Goal: Obtain resource: Download file/media

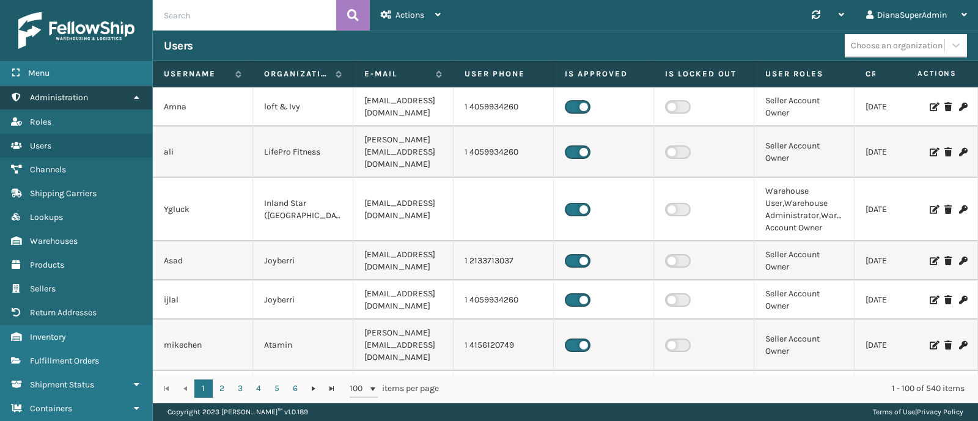
click at [101, 105] on link "Administration" at bounding box center [76, 98] width 152 height 24
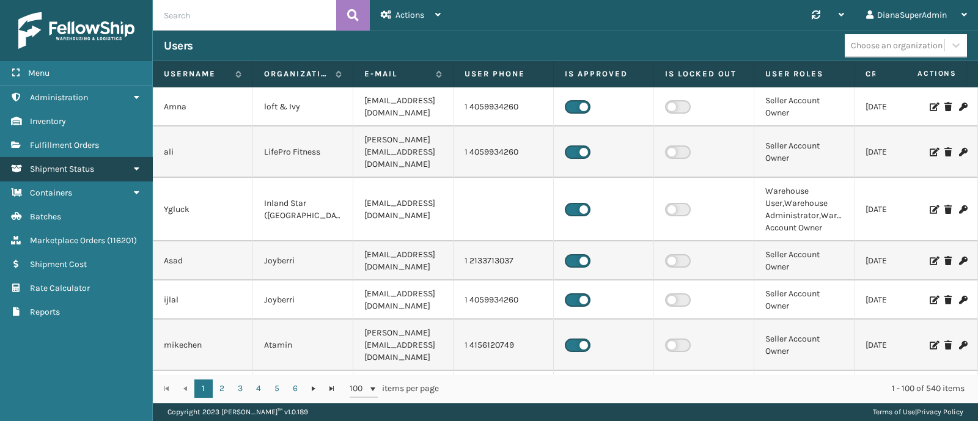
click at [100, 172] on link "Shipment Status" at bounding box center [76, 169] width 152 height 24
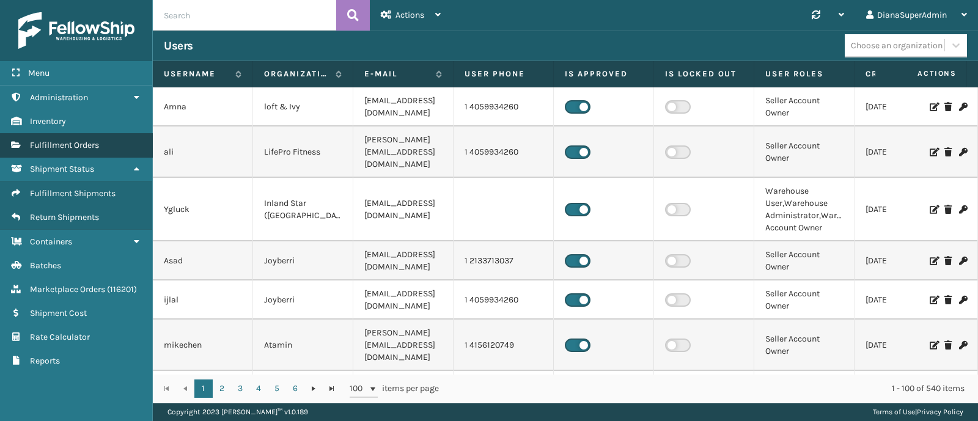
click at [89, 146] on span "Fulfillment Orders" at bounding box center [64, 145] width 69 height 10
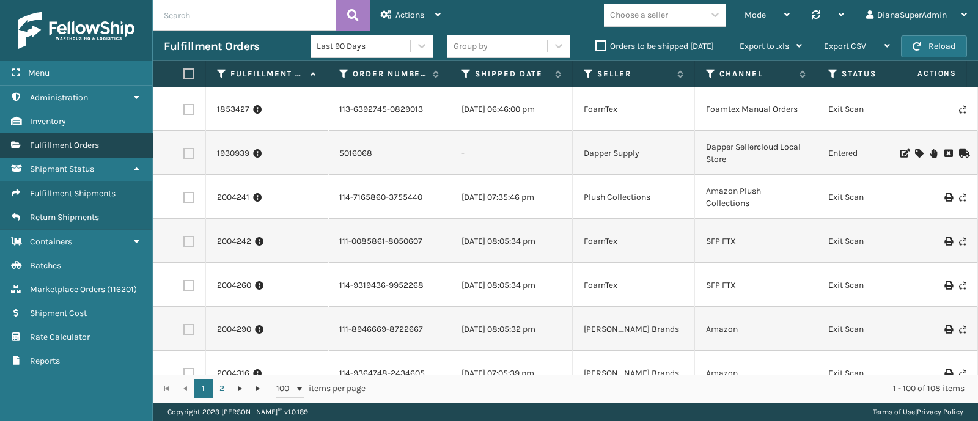
click at [108, 149] on link "Fulfillment Orders" at bounding box center [76, 145] width 152 height 24
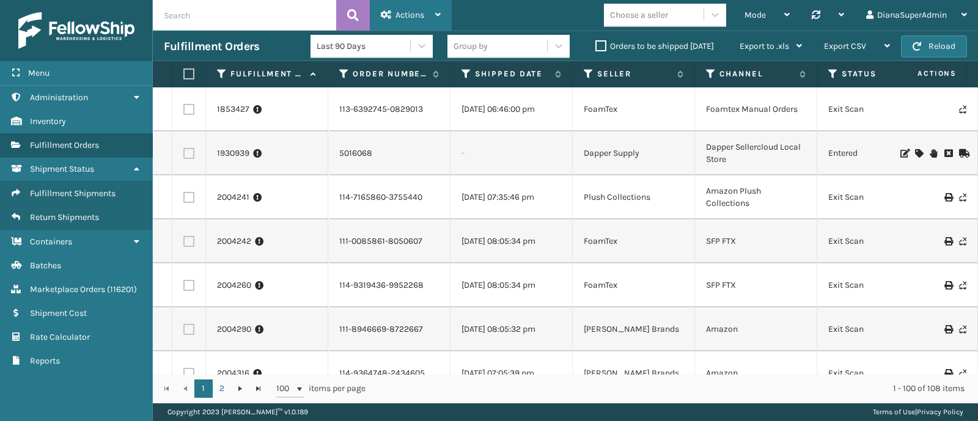
click at [439, 13] on icon at bounding box center [438, 14] width 6 height 9
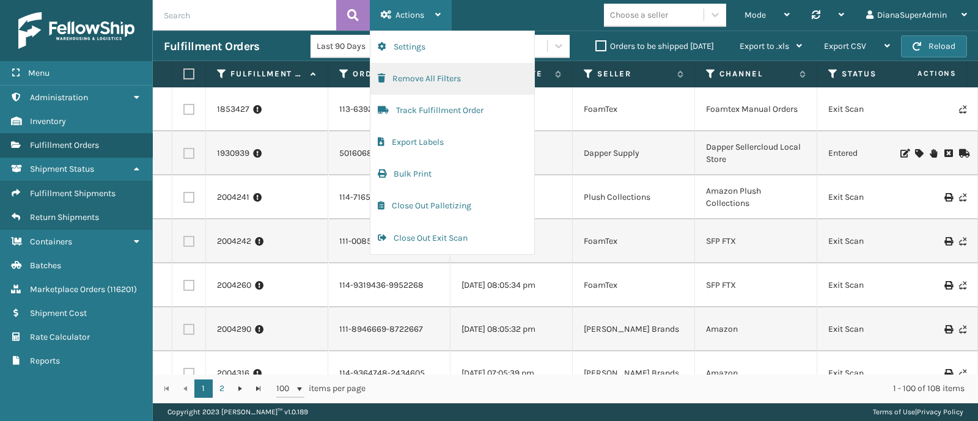
click at [441, 79] on button "Remove All Filters" at bounding box center [452, 79] width 164 height 32
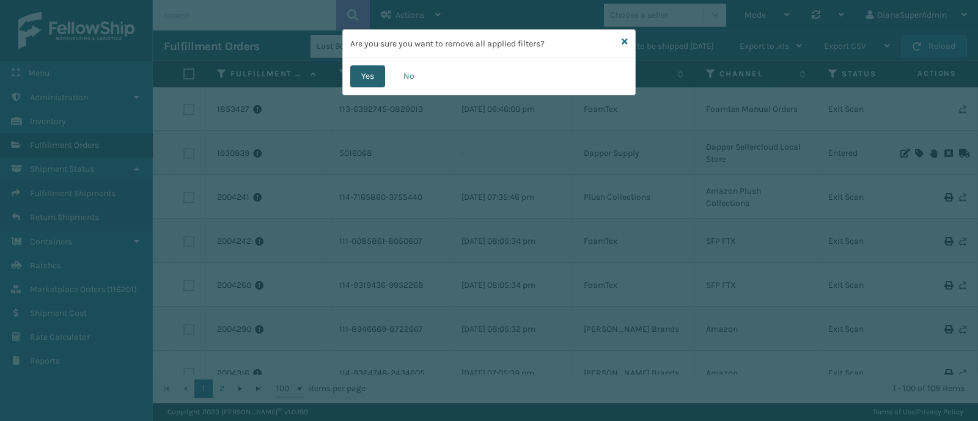
click at [370, 78] on button "Yes" at bounding box center [367, 76] width 35 height 22
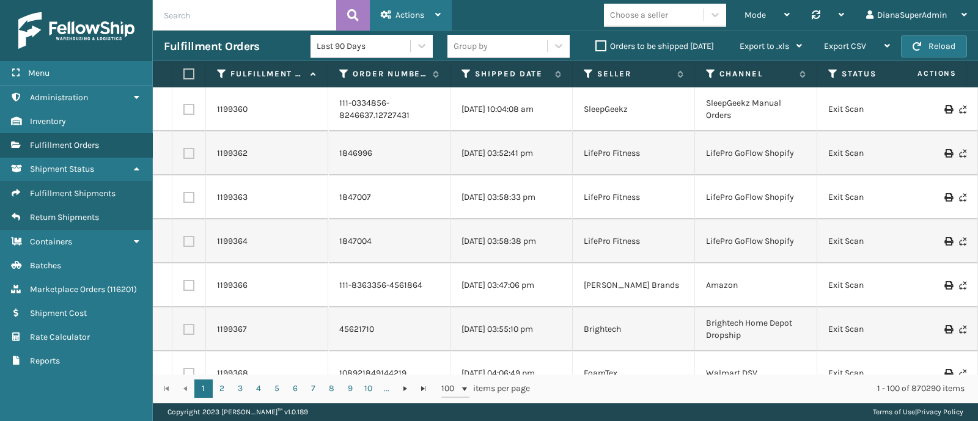
click at [421, 17] on span "Actions" at bounding box center [409, 15] width 29 height 10
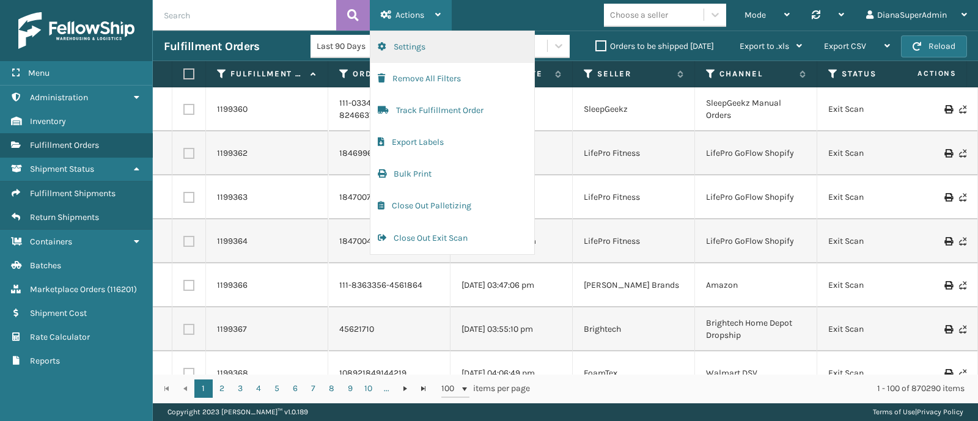
click at [446, 51] on button "Settings" at bounding box center [452, 47] width 164 height 32
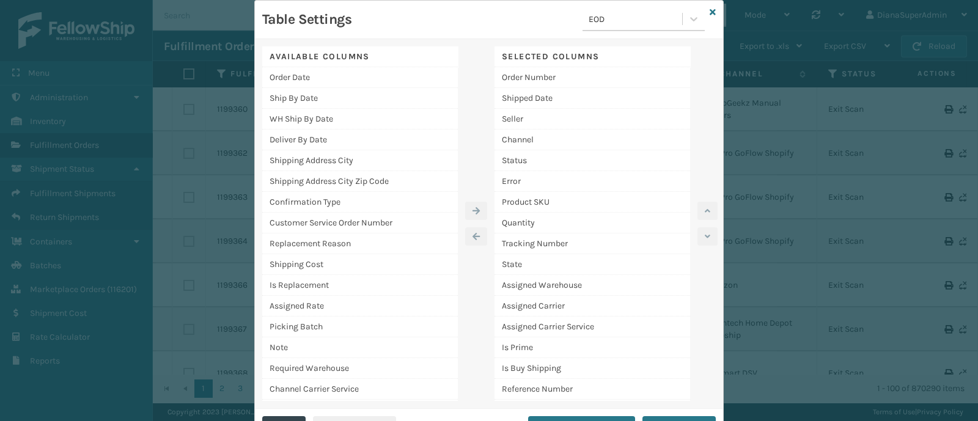
scroll to position [83, 0]
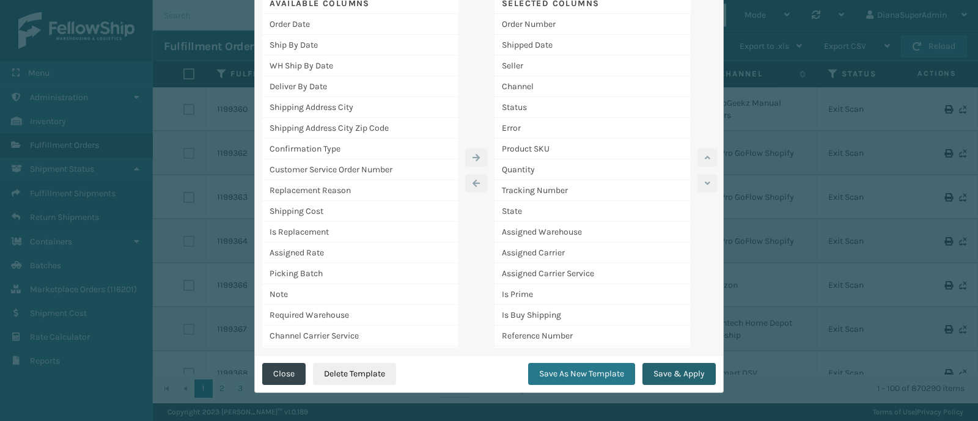
click at [683, 371] on button "Save & Apply" at bounding box center [678, 374] width 73 height 22
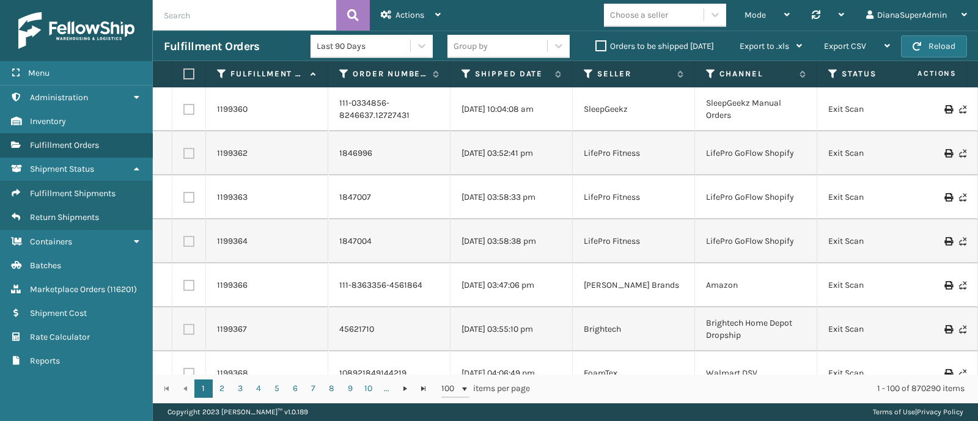
click at [601, 45] on label "Orders to be shipped [DATE]" at bounding box center [654, 46] width 119 height 10
click at [596, 45] on input "Orders to be shipped [DATE]" at bounding box center [595, 43] width 1 height 8
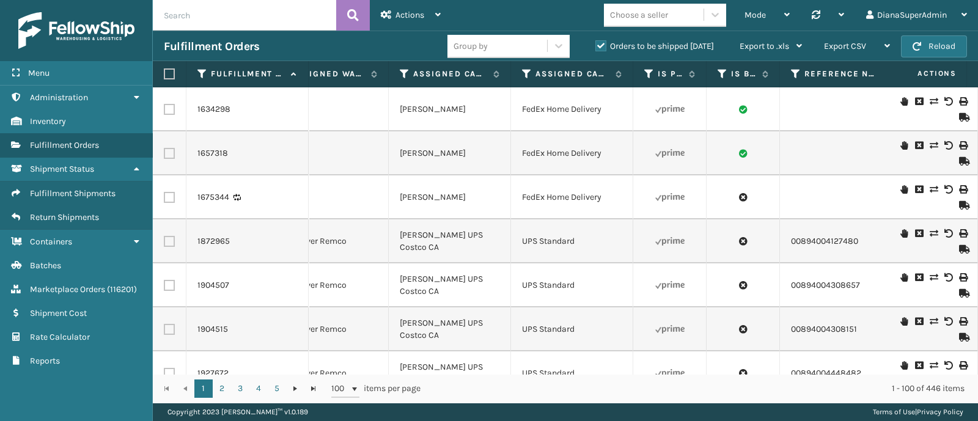
scroll to position [0, 1524]
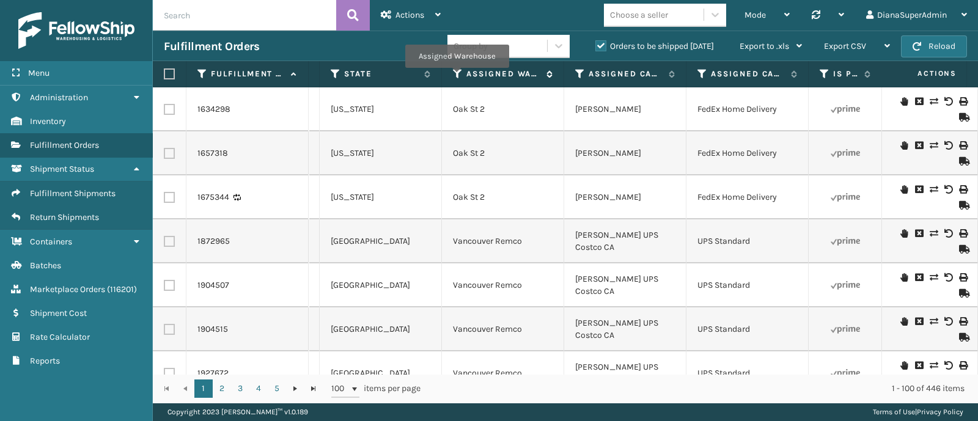
click at [457, 76] on icon at bounding box center [458, 73] width 10 height 11
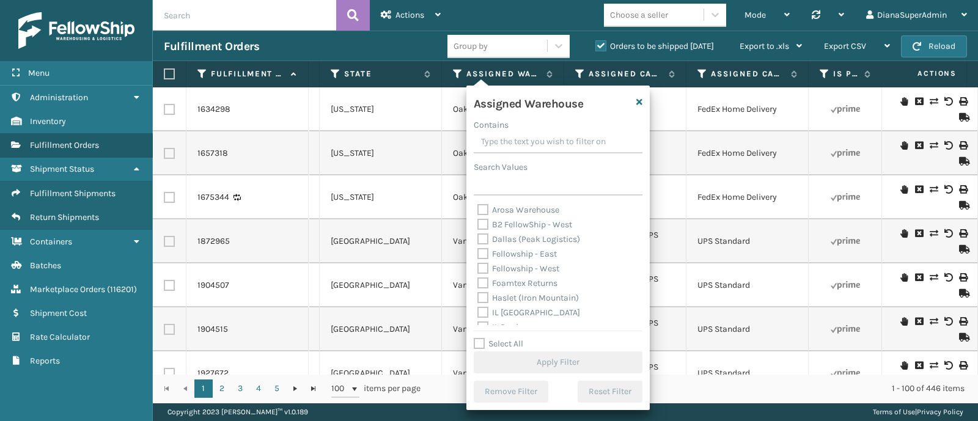
click at [510, 256] on label "Fellowship - East" at bounding box center [516, 254] width 79 height 10
click at [478, 255] on input "Fellowship - East" at bounding box center [477, 251] width 1 height 8
checkbox input "true"
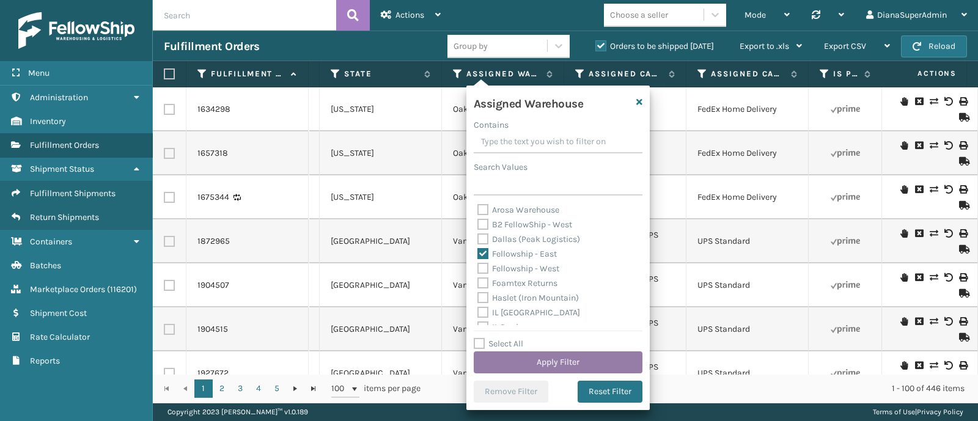
click at [565, 362] on button "Apply Filter" at bounding box center [558, 362] width 169 height 22
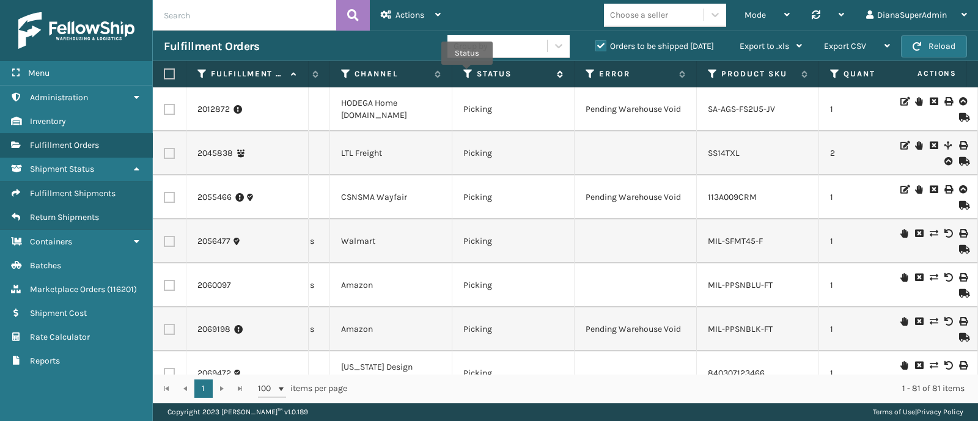
click at [467, 73] on icon at bounding box center [468, 73] width 10 height 11
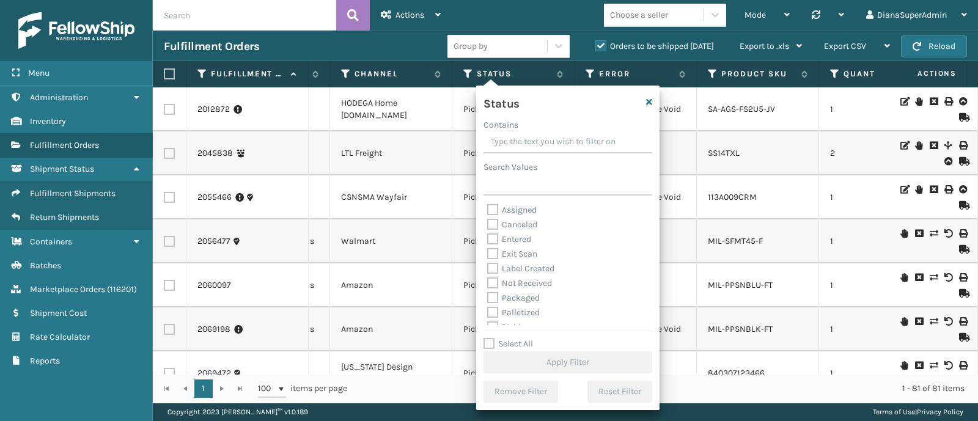
click at [534, 267] on label "Label Created" at bounding box center [520, 268] width 67 height 10
click at [488, 267] on input "Label Created" at bounding box center [487, 266] width 1 height 8
checkbox input "true"
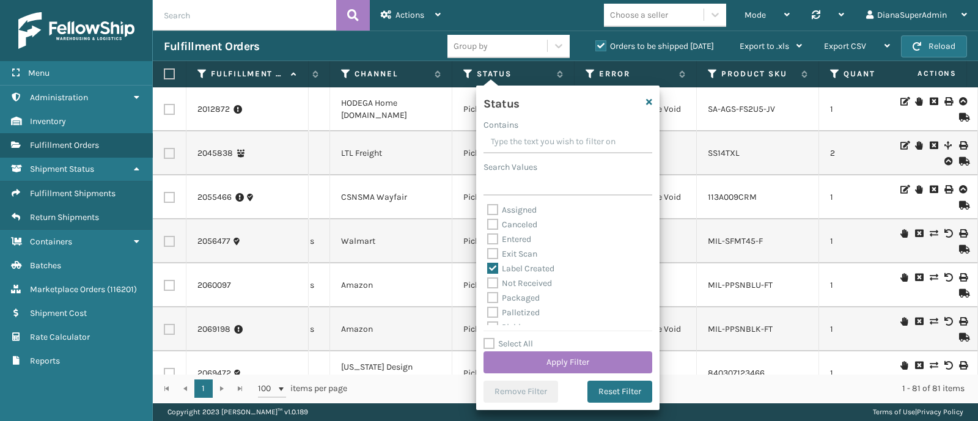
click at [523, 212] on label "Assigned" at bounding box center [512, 210] width 50 height 10
click at [488, 211] on input "Assigned" at bounding box center [487, 207] width 1 height 8
click at [529, 212] on label "Assigned" at bounding box center [512, 210] width 50 height 10
click at [488, 211] on input "Assigned" at bounding box center [487, 207] width 1 height 8
checkbox input "false"
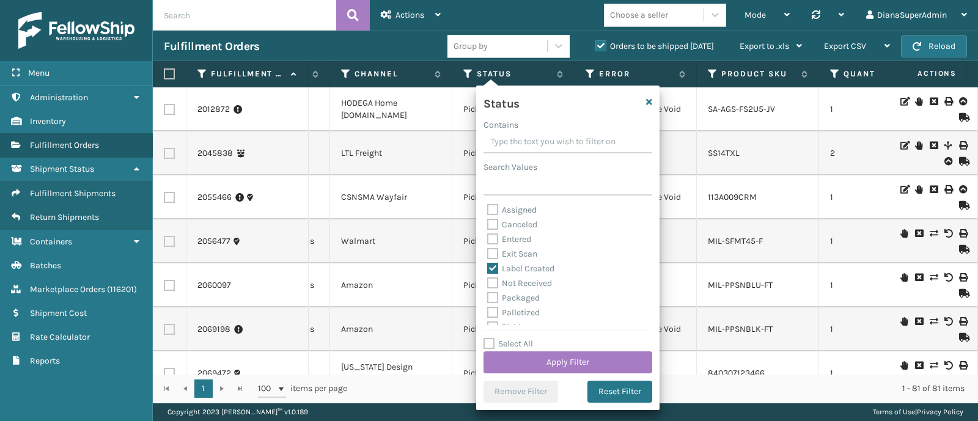
click at [523, 309] on label "Palletized" at bounding box center [513, 312] width 53 height 10
click at [488, 309] on input "Palletized" at bounding box center [487, 310] width 1 height 8
checkbox input "true"
click at [523, 297] on label "Packaged" at bounding box center [513, 298] width 53 height 10
click at [488, 297] on input "Packaged" at bounding box center [487, 295] width 1 height 8
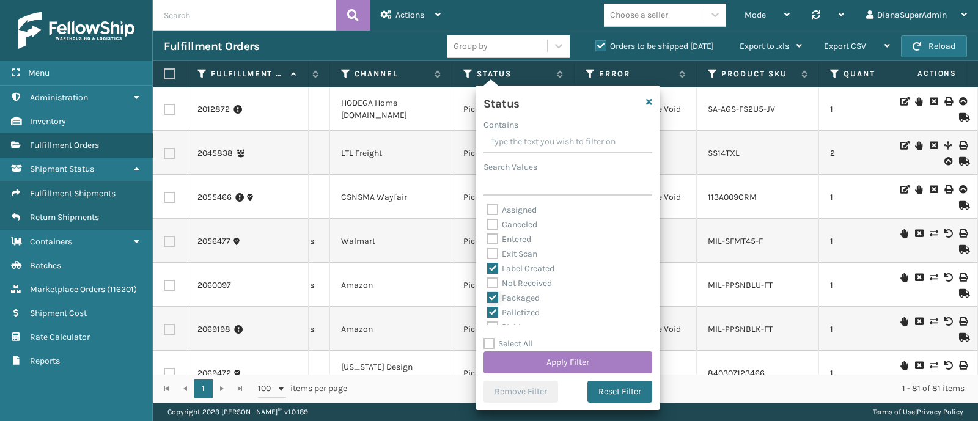
checkbox input "true"
click at [506, 263] on label "Picking" at bounding box center [508, 267] width 43 height 10
click at [488, 263] on input "Picking" at bounding box center [487, 264] width 1 height 8
checkbox input "true"
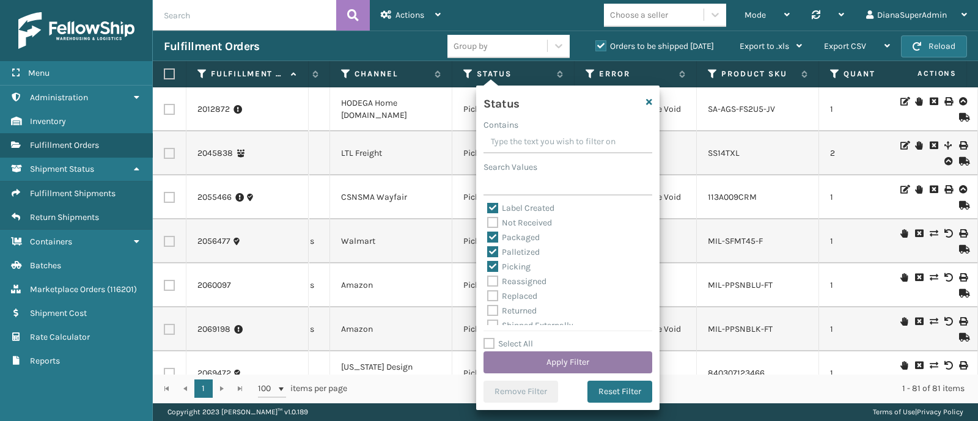
click at [548, 362] on button "Apply Filter" at bounding box center [568, 362] width 169 height 22
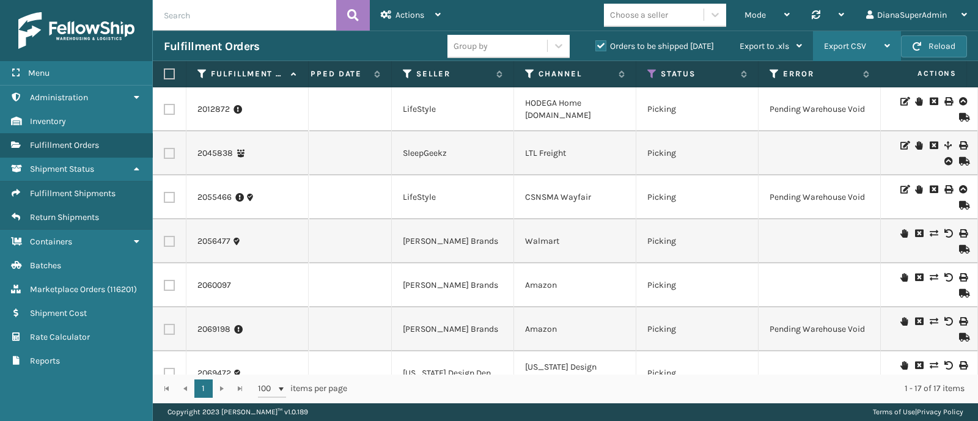
click at [854, 42] on span "Export CSV" at bounding box center [845, 46] width 42 height 10
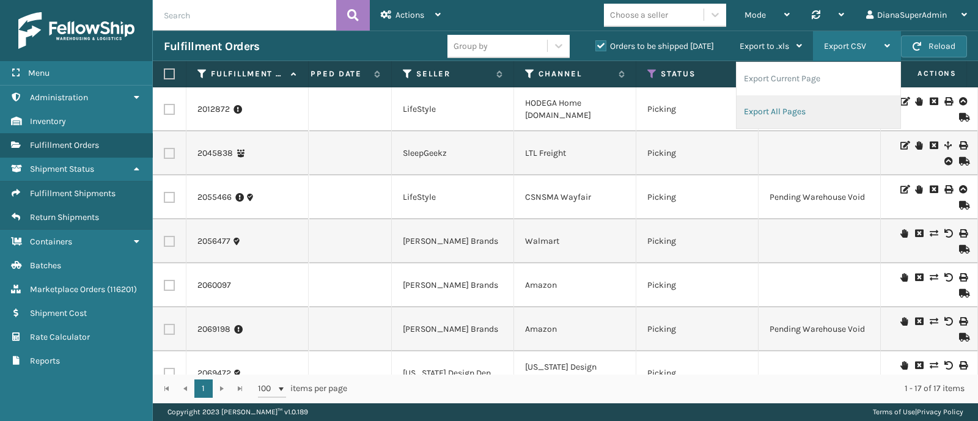
click at [803, 112] on li "Export All Pages" at bounding box center [819, 111] width 164 height 33
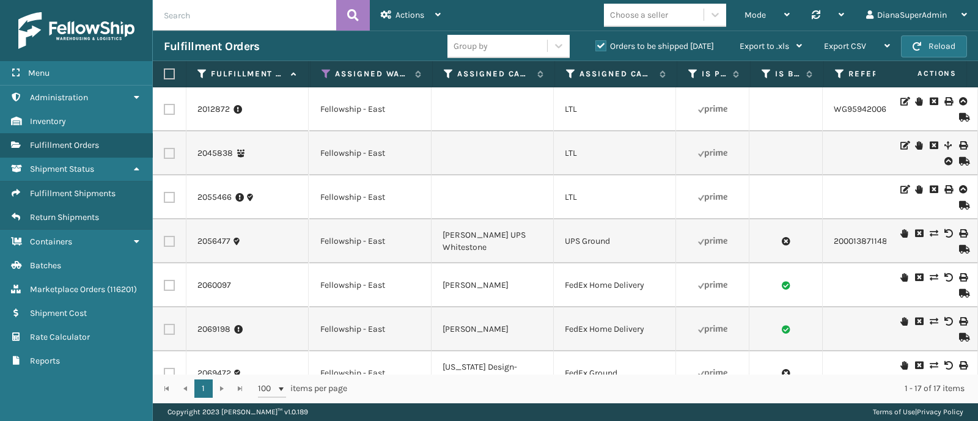
scroll to position [0, 1241]
click at [322, 75] on icon at bounding box center [325, 73] width 10 height 11
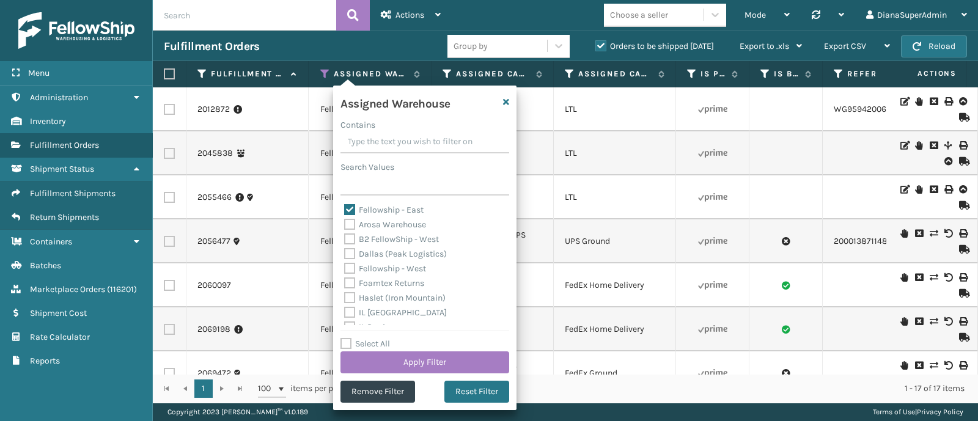
click at [348, 211] on label "Fellowship - East" at bounding box center [383, 210] width 79 height 10
click at [345, 211] on input "Fellowship - East" at bounding box center [344, 207] width 1 height 8
checkbox input "false"
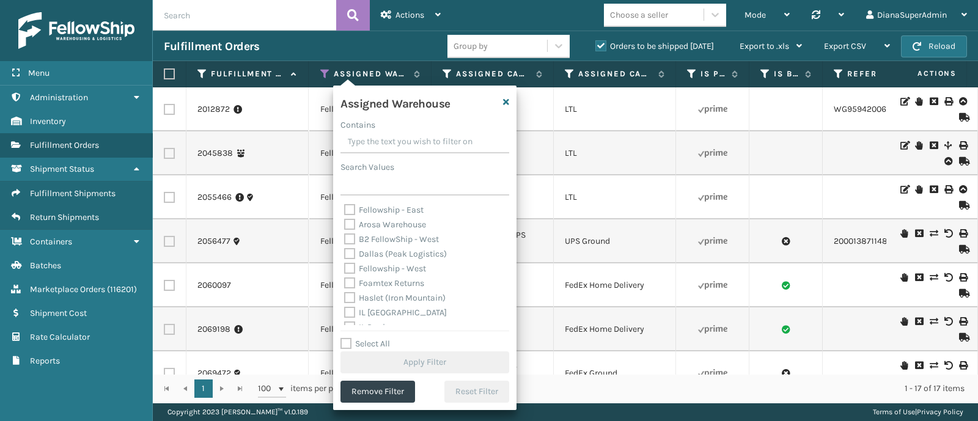
click at [396, 270] on label "Fellowship - West" at bounding box center [385, 268] width 82 height 10
click at [345, 270] on input "Fellowship - West" at bounding box center [344, 266] width 1 height 8
checkbox input "true"
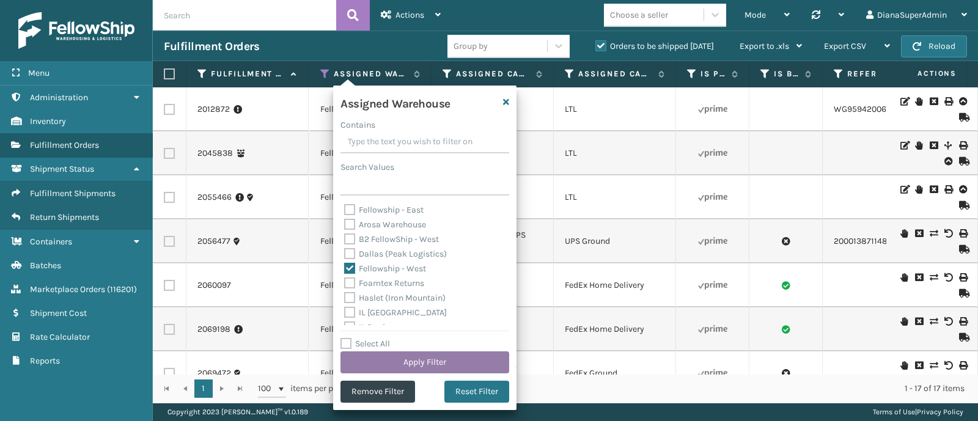
click at [443, 359] on button "Apply Filter" at bounding box center [424, 362] width 169 height 22
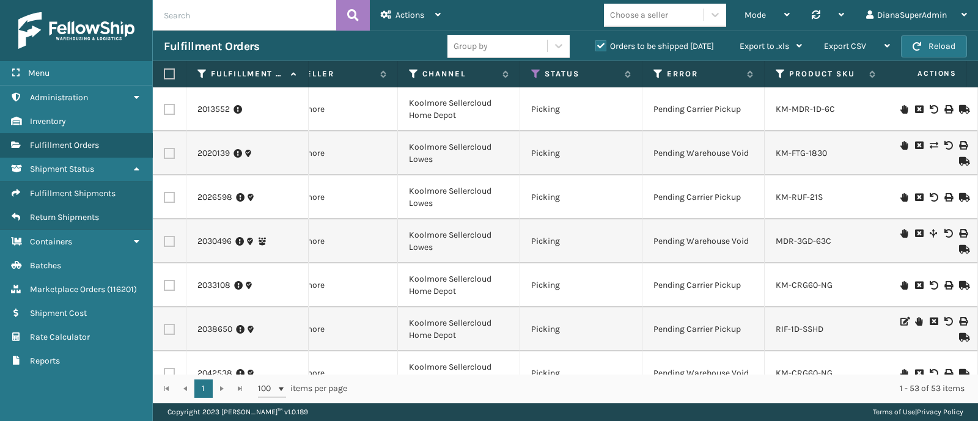
scroll to position [0, 303]
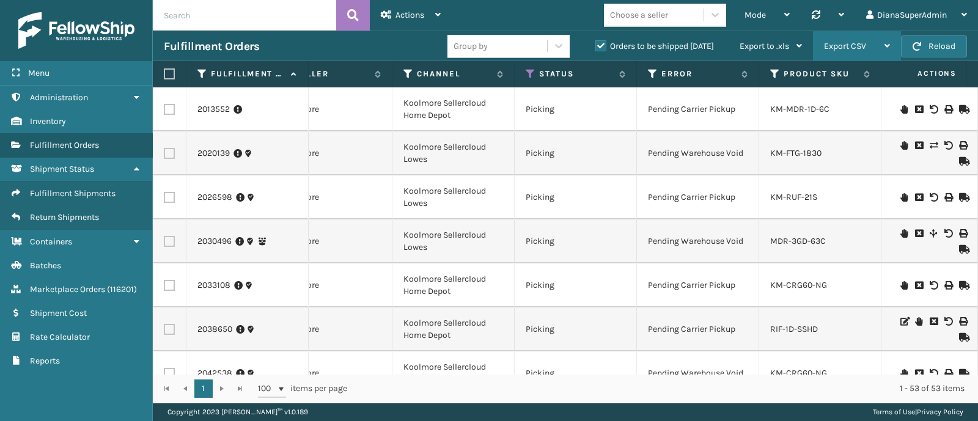
click at [840, 54] on div "Export CSV" at bounding box center [857, 46] width 66 height 31
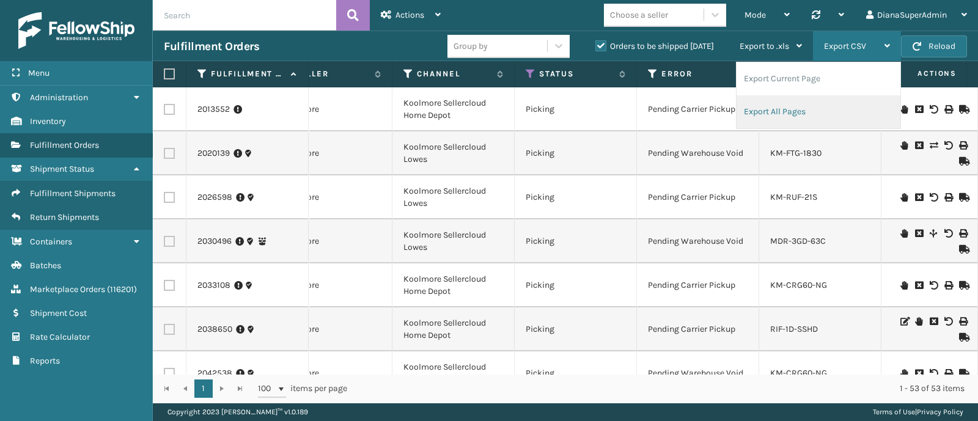
click at [809, 109] on li "Export All Pages" at bounding box center [819, 111] width 164 height 33
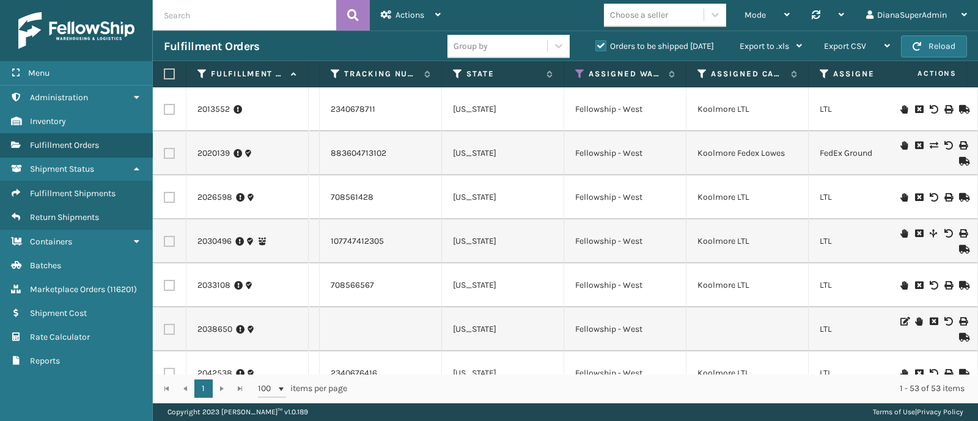
scroll to position [0, 1008]
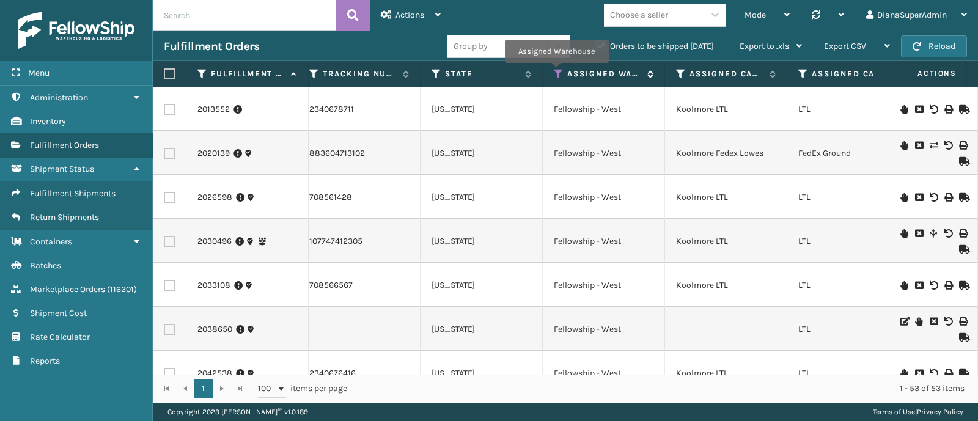
click at [556, 72] on icon at bounding box center [559, 73] width 10 height 11
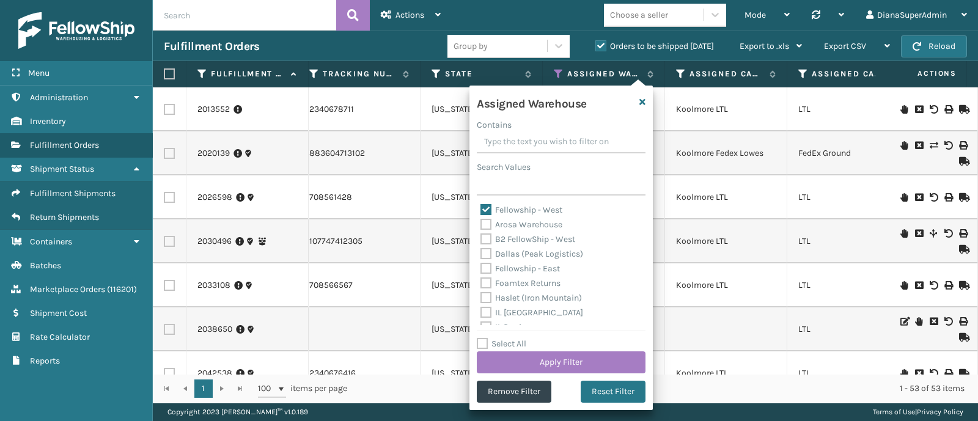
click at [480, 208] on label "Fellowship - West" at bounding box center [521, 210] width 82 height 10
click at [480, 208] on input "Fellowship - West" at bounding box center [480, 207] width 1 height 8
checkbox input "false"
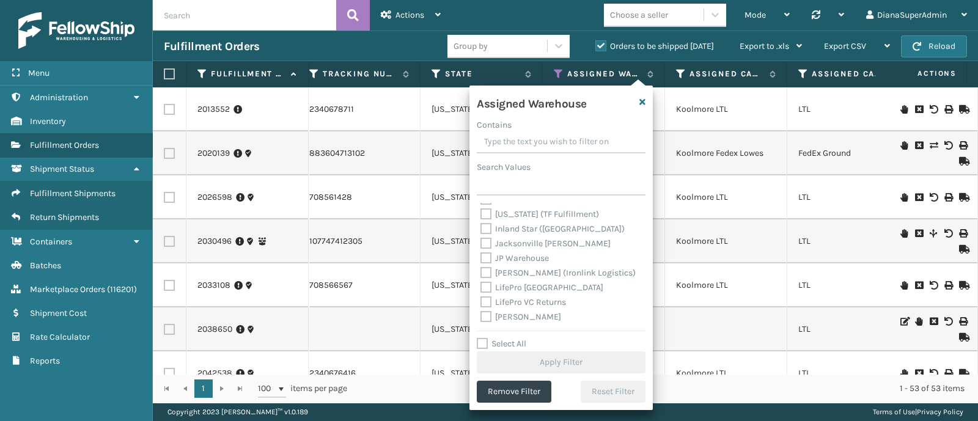
scroll to position [130, 0]
click at [526, 311] on label "[PERSON_NAME]" at bounding box center [520, 314] width 81 height 10
click at [481, 311] on input "[PERSON_NAME]" at bounding box center [480, 311] width 1 height 8
checkbox input "true"
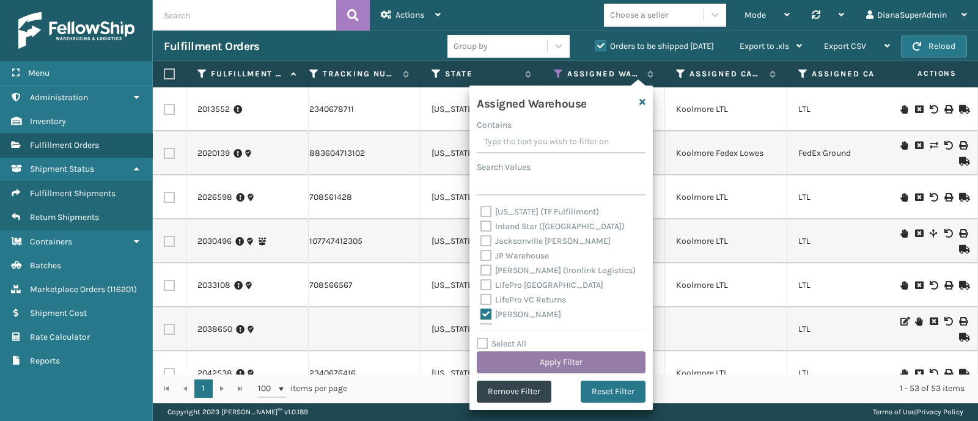
click at [551, 360] on button "Apply Filter" at bounding box center [561, 362] width 169 height 22
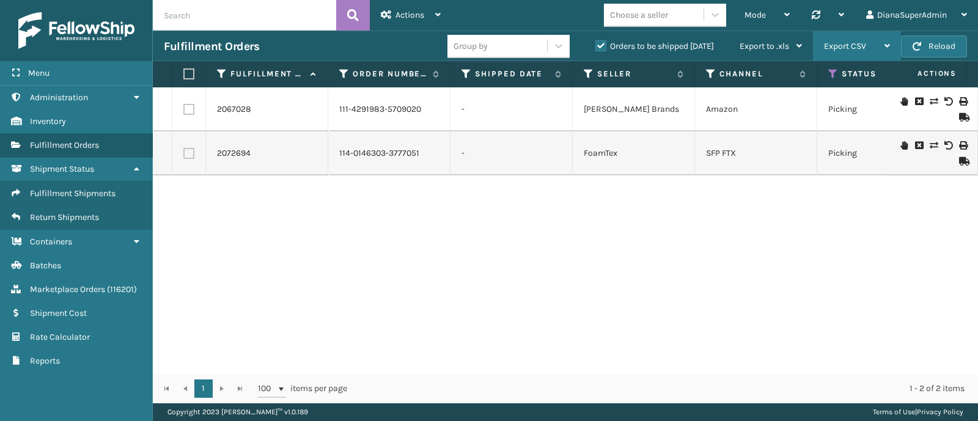
click at [855, 51] on div "Export CSV" at bounding box center [857, 46] width 66 height 31
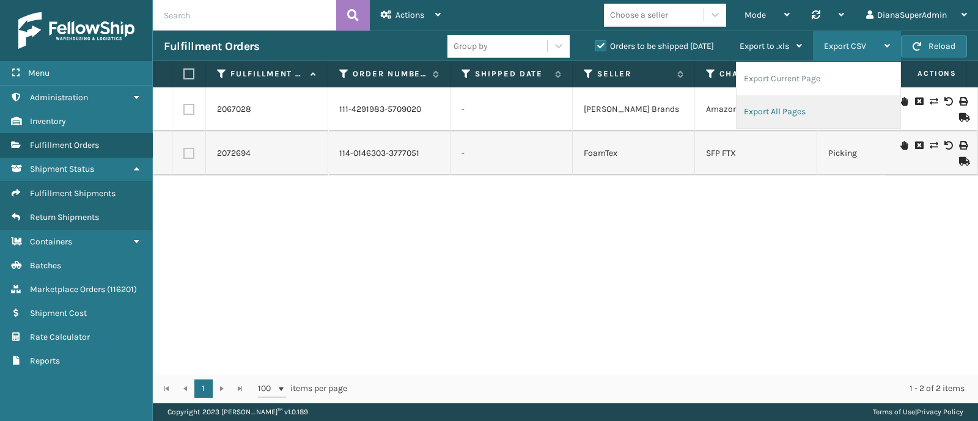
click at [792, 115] on li "Export All Pages" at bounding box center [819, 111] width 164 height 33
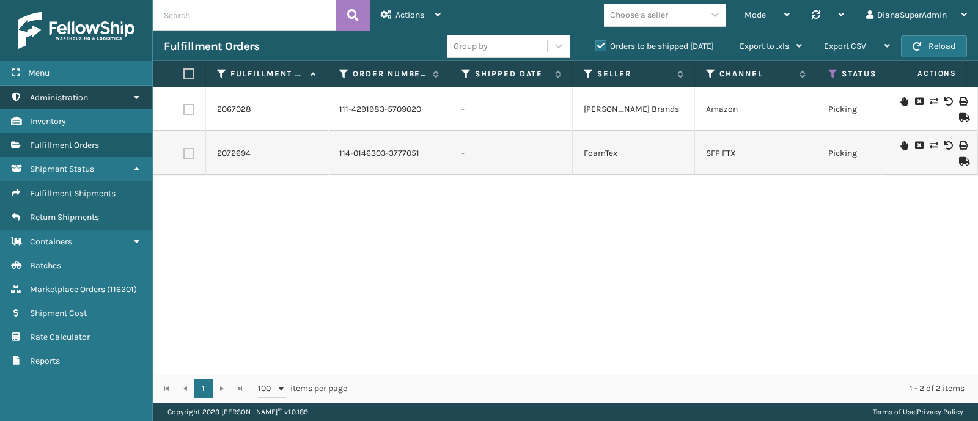
click at [78, 103] on link "Administration" at bounding box center [76, 98] width 152 height 24
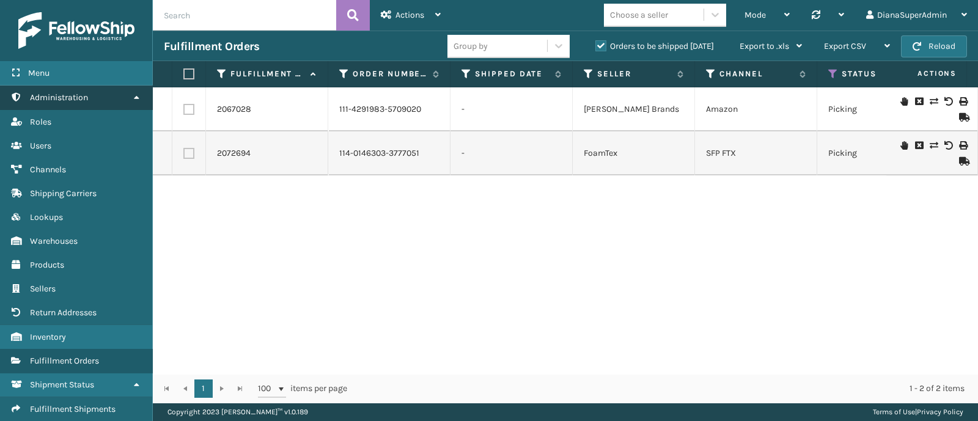
click at [72, 104] on link "Administration" at bounding box center [76, 98] width 152 height 24
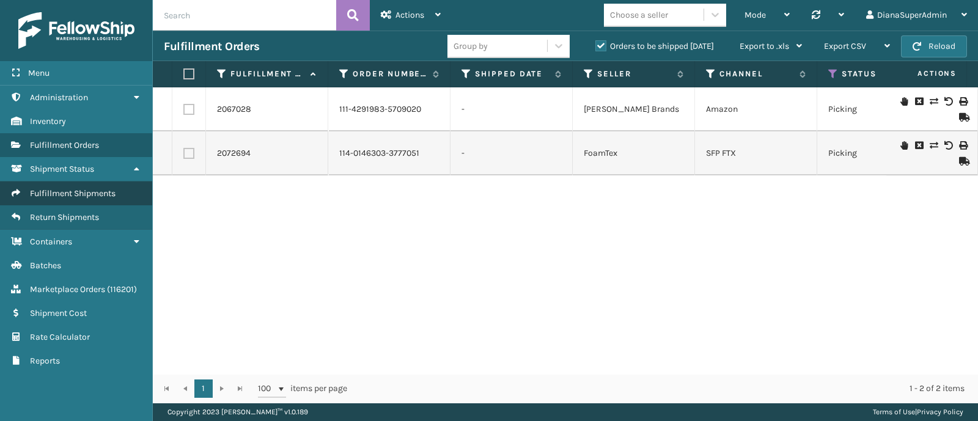
click at [84, 194] on span "Fulfillment Shipments" at bounding box center [73, 193] width 86 height 10
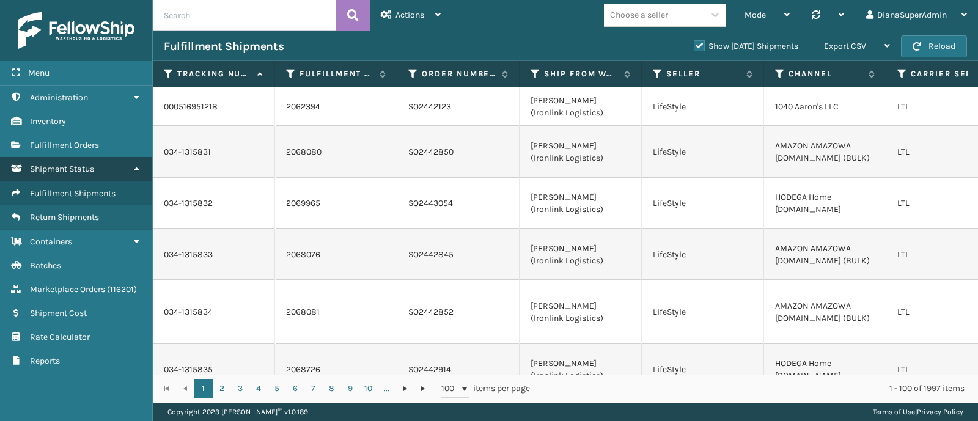
click at [88, 169] on span "Shipment Status" at bounding box center [62, 169] width 64 height 10
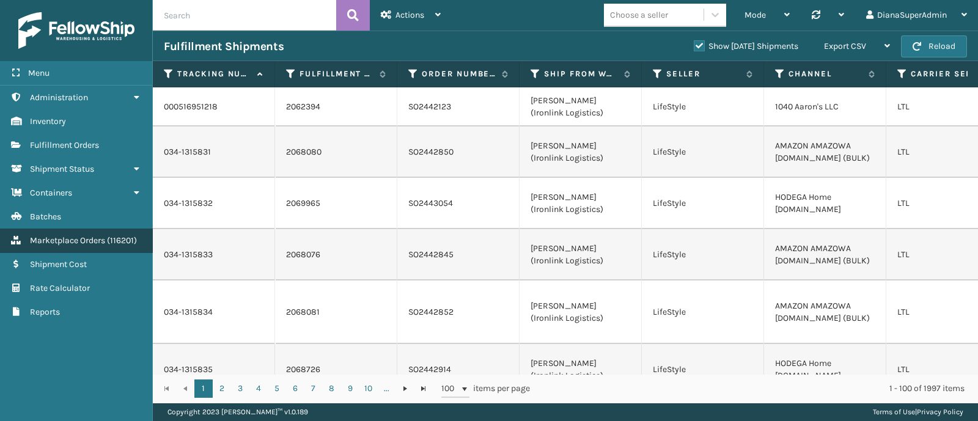
click at [89, 245] on link "Marketplace Orders ( 116201 )" at bounding box center [76, 241] width 152 height 24
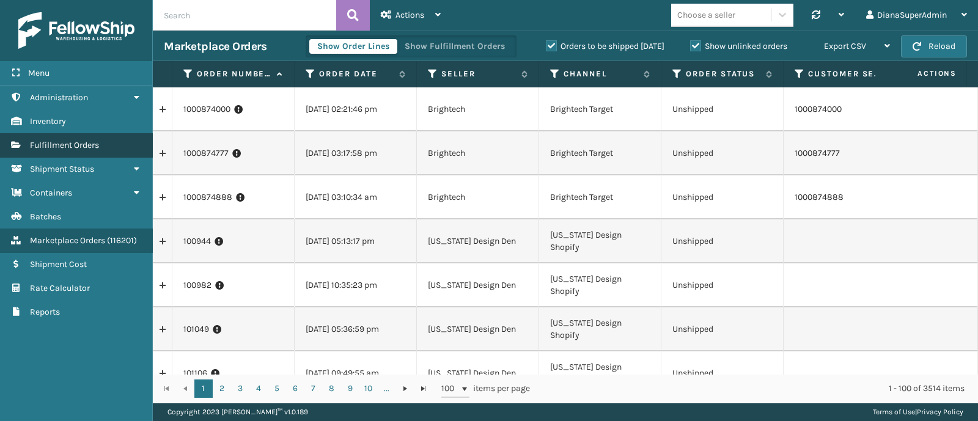
click at [76, 140] on span "Fulfillment Orders" at bounding box center [64, 145] width 69 height 10
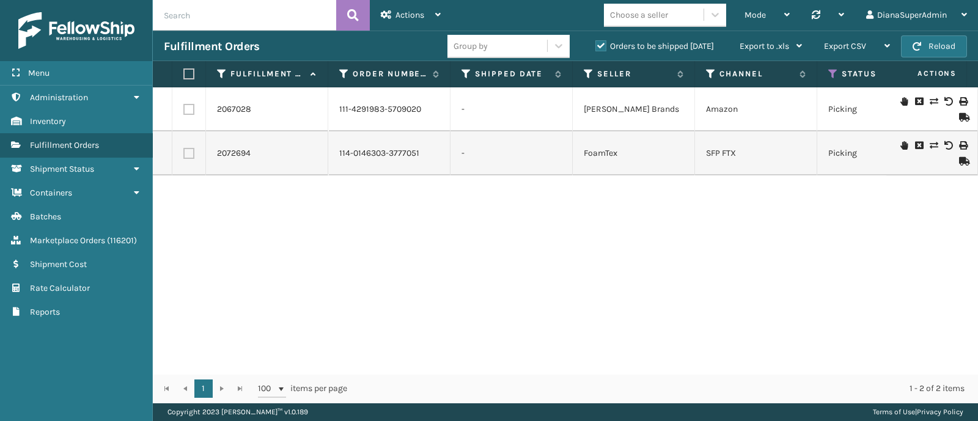
click at [279, 13] on input "text" at bounding box center [244, 15] width 183 height 31
paste input "43320"
click at [441, 11] on div "Actions Settings Remove All Filters Track Fulfillment Order Export Labels Bulk …" at bounding box center [411, 15] width 82 height 31
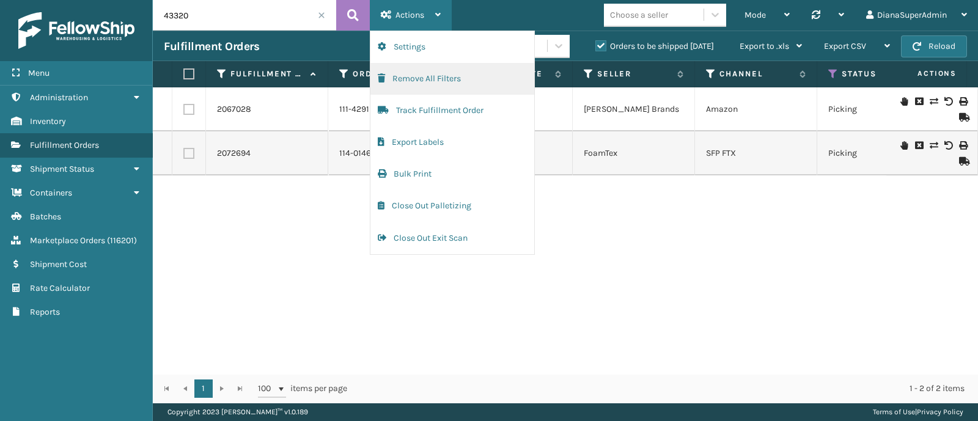
click at [462, 84] on button "Remove All Filters" at bounding box center [452, 79] width 164 height 32
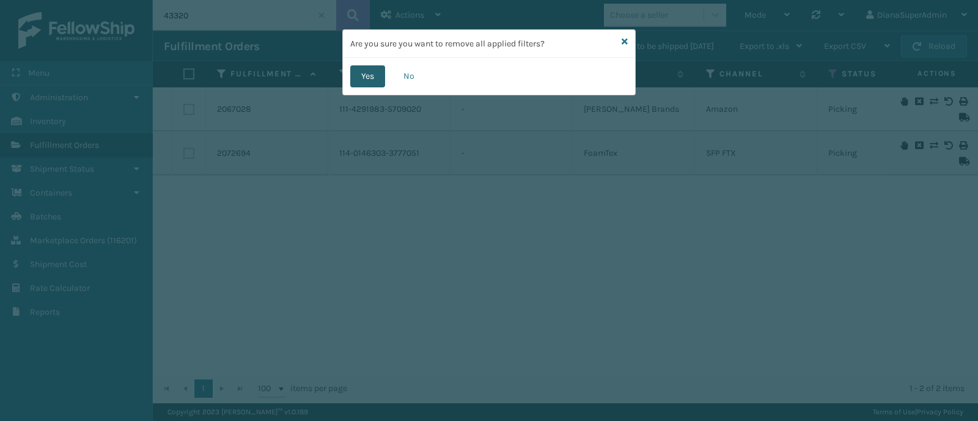
click at [375, 73] on button "Yes" at bounding box center [367, 76] width 35 height 22
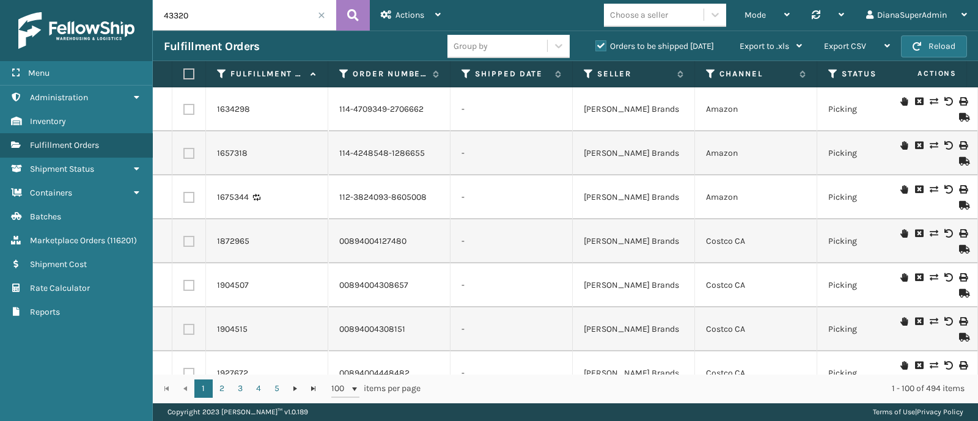
click at [272, 21] on input "43320" at bounding box center [244, 15] width 183 height 31
type input "43320"
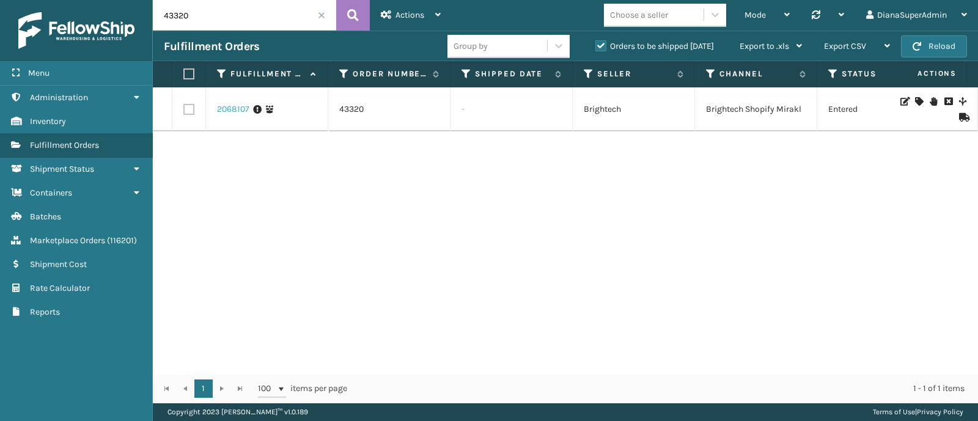
click at [228, 109] on link "2068107" at bounding box center [233, 109] width 32 height 12
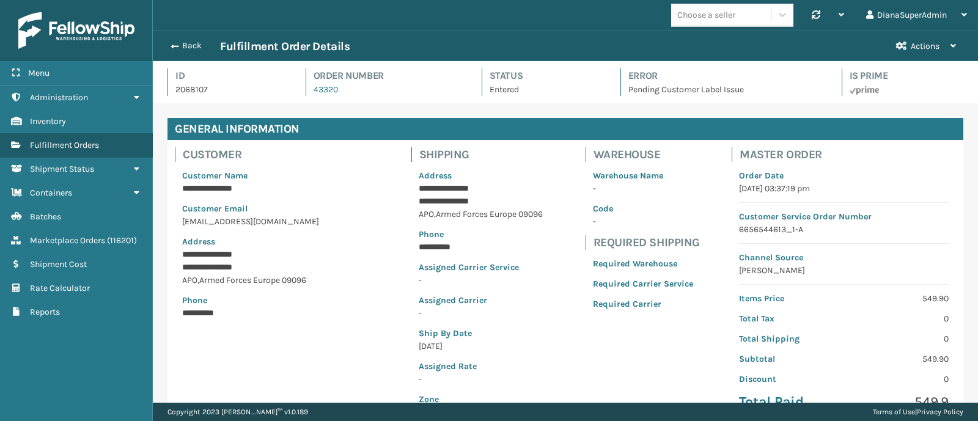
click at [188, 39] on div "Back Fulfillment Order Details" at bounding box center [524, 46] width 721 height 15
click at [186, 44] on button "Back" at bounding box center [192, 45] width 56 height 11
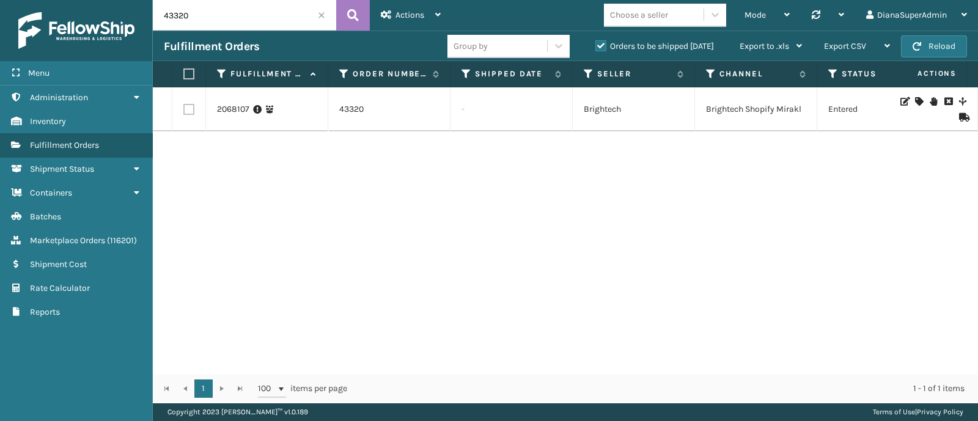
click at [193, 111] on label at bounding box center [188, 109] width 11 height 11
click at [184, 111] on input "checkbox" at bounding box center [183, 108] width 1 height 8
checkbox input "true"
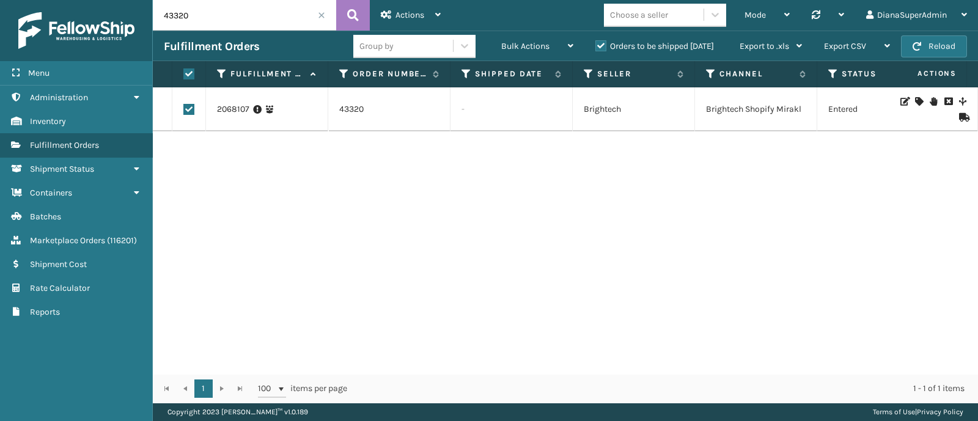
click at [944, 102] on icon at bounding box center [947, 101] width 7 height 9
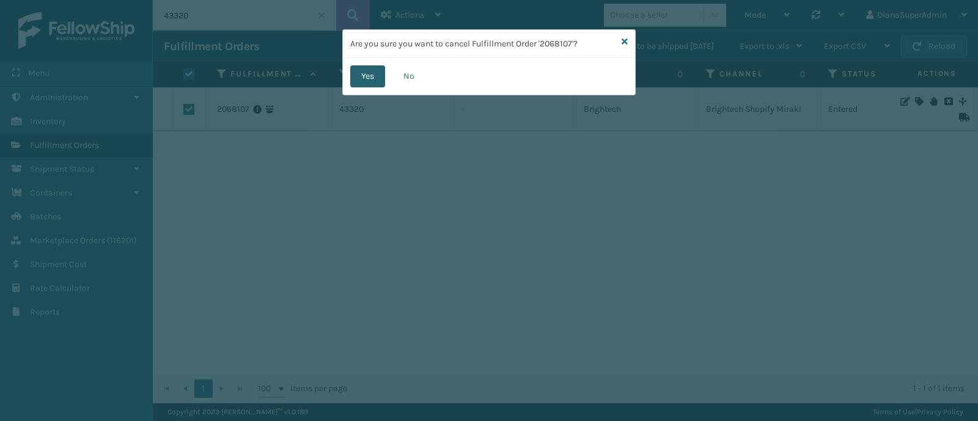
click at [367, 75] on button "Yes" at bounding box center [367, 76] width 35 height 22
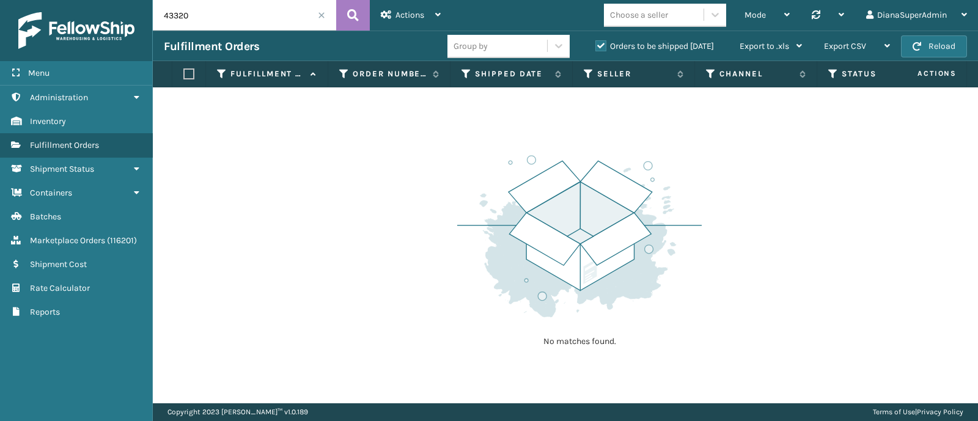
click at [324, 13] on span at bounding box center [321, 15] width 7 height 7
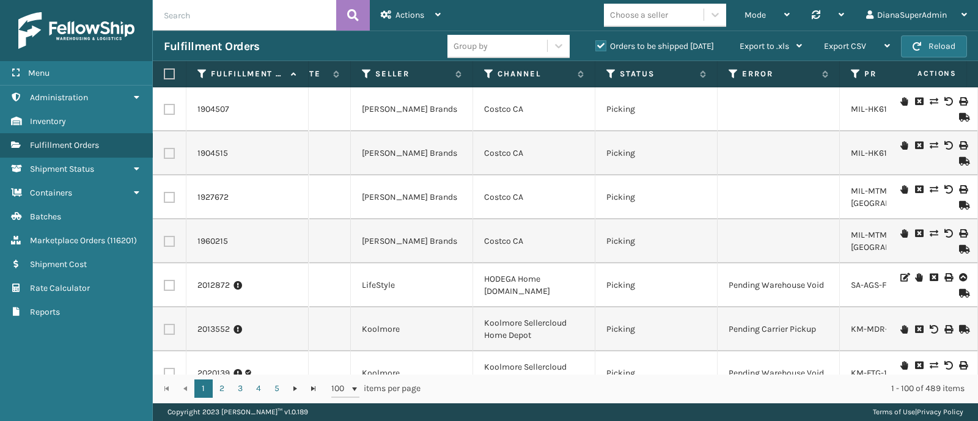
scroll to position [0, 328]
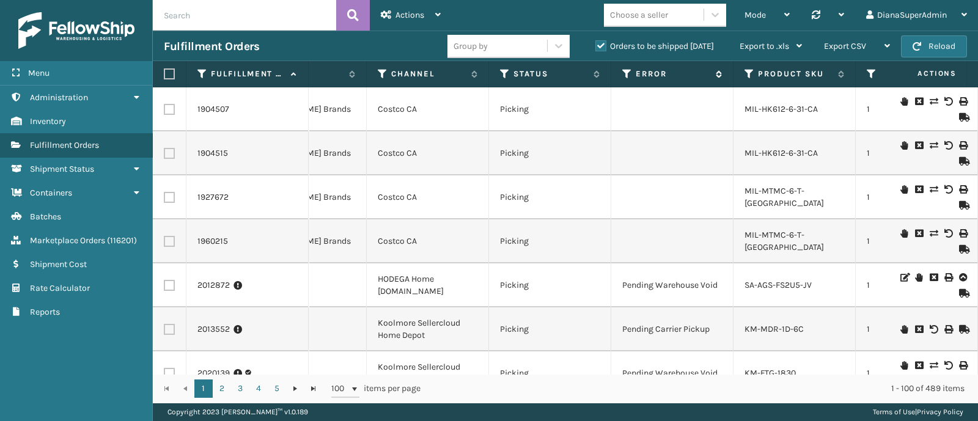
click at [623, 76] on icon at bounding box center [627, 73] width 10 height 11
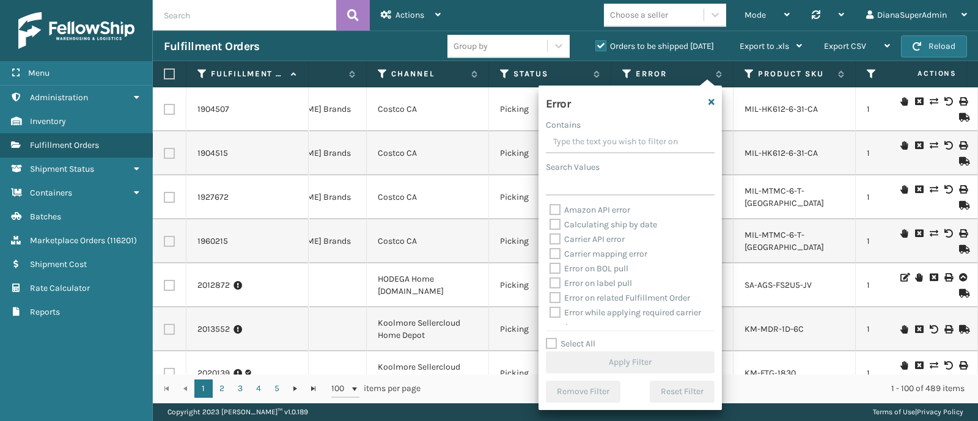
click at [566, 345] on label "Select All" at bounding box center [571, 344] width 50 height 10
click at [566, 338] on input "Select All" at bounding box center [637, 337] width 183 height 1
checkbox input "true"
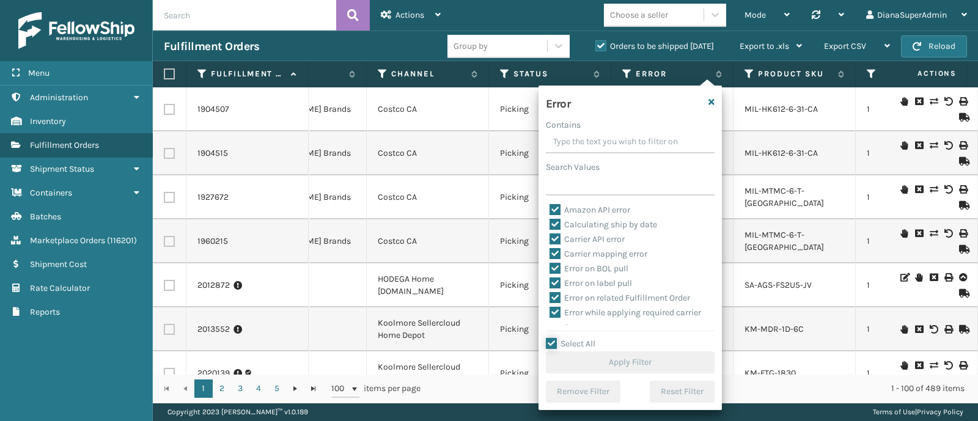
checkbox input "true"
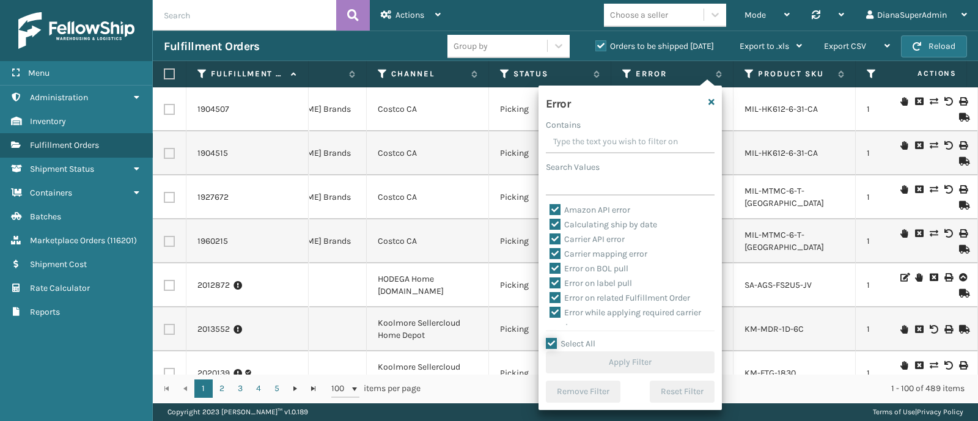
checkbox input "true"
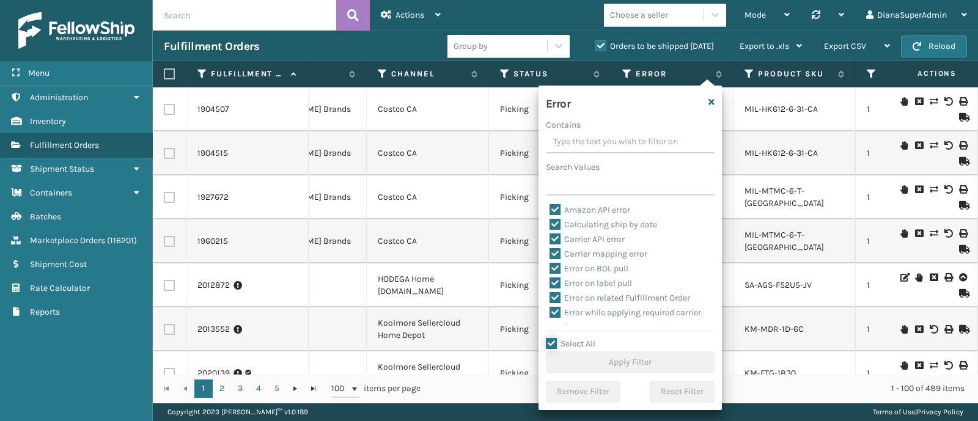
checkbox input "true"
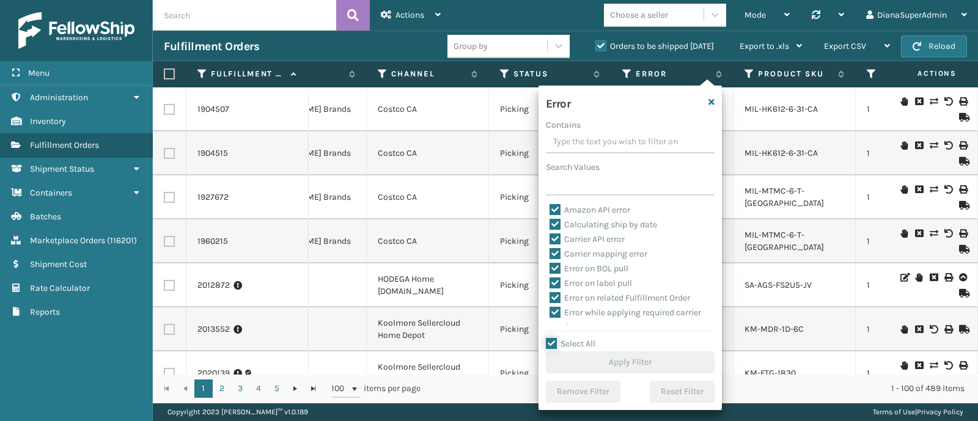
checkbox input "true"
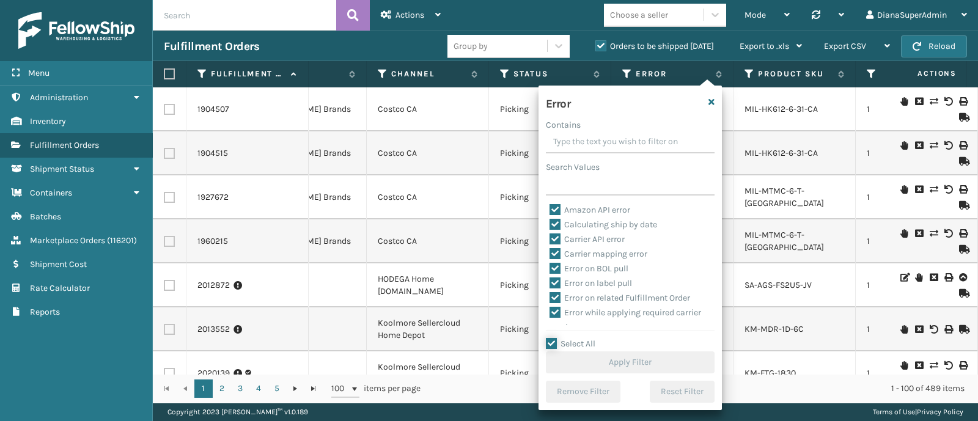
checkbox input "true"
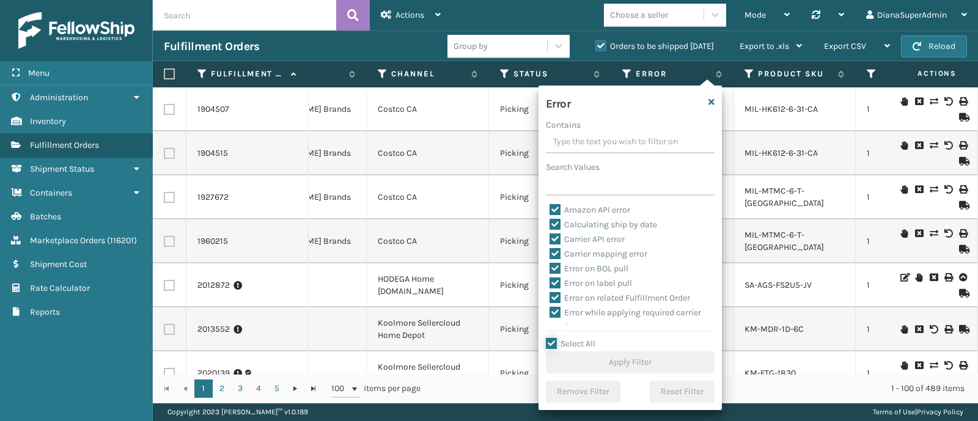
checkbox input "true"
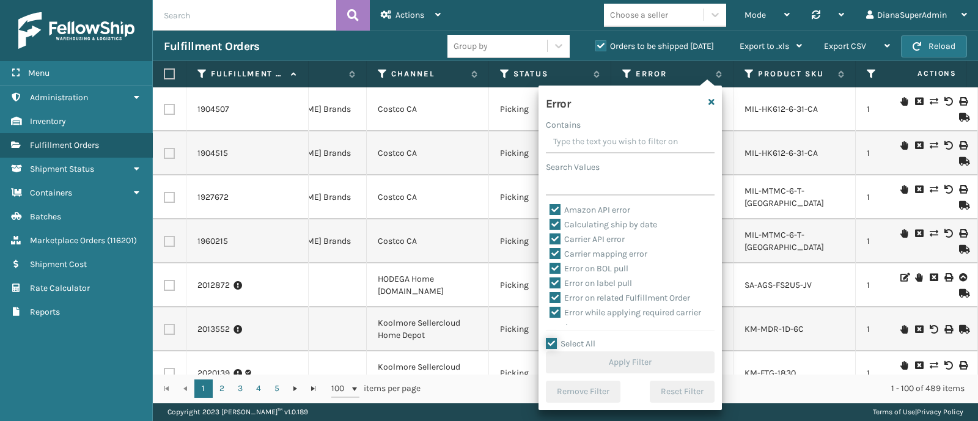
checkbox input "true"
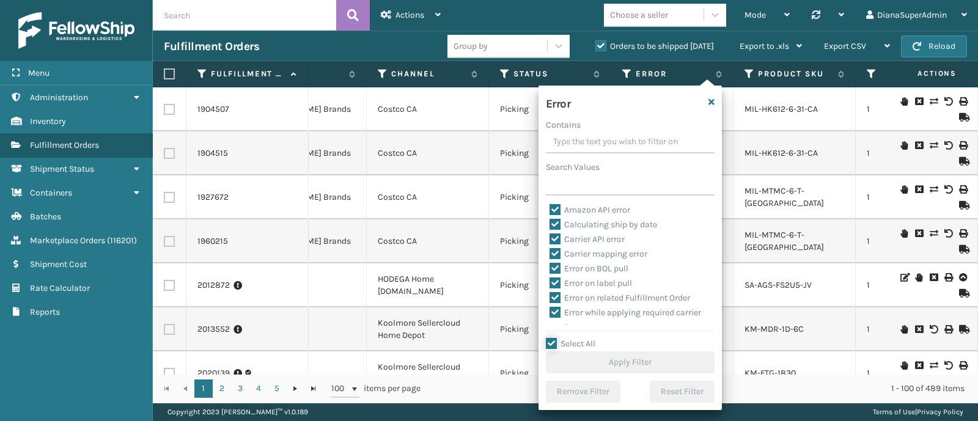
checkbox input "true"
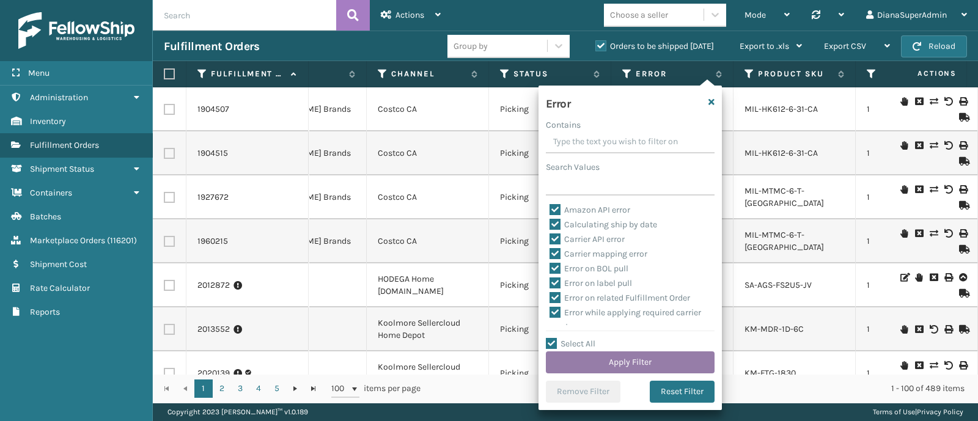
click at [633, 365] on button "Apply Filter" at bounding box center [630, 362] width 169 height 22
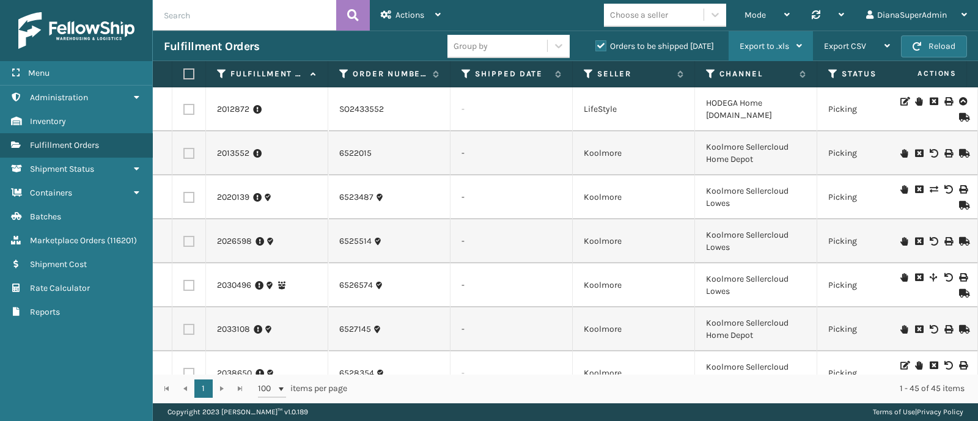
click at [793, 40] on div "Export to .xls" at bounding box center [771, 46] width 62 height 31
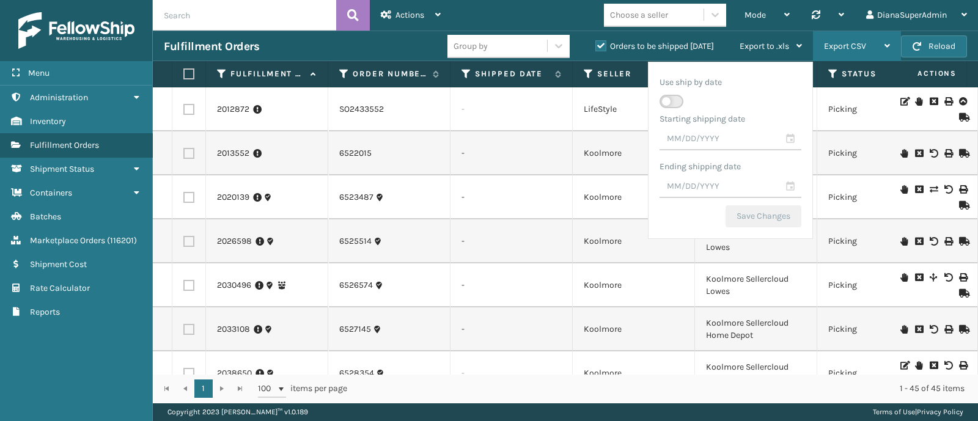
click at [844, 51] on div "Export CSV" at bounding box center [857, 46] width 66 height 31
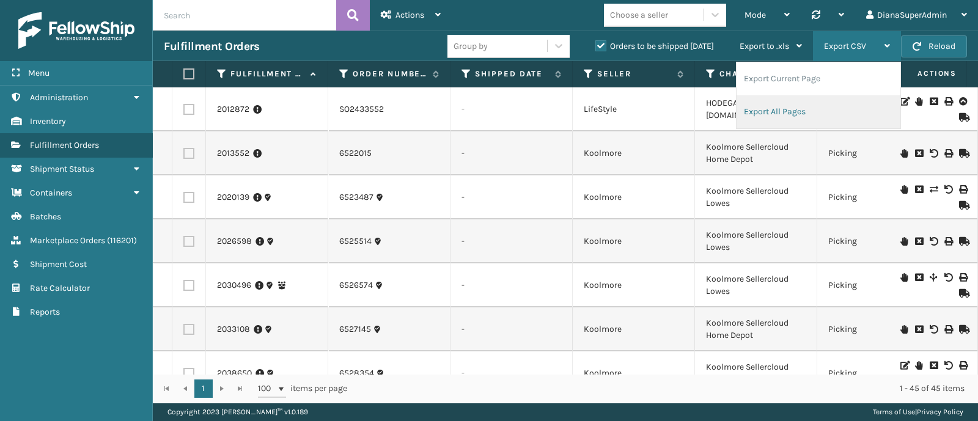
click at [803, 109] on li "Export All Pages" at bounding box center [819, 111] width 164 height 33
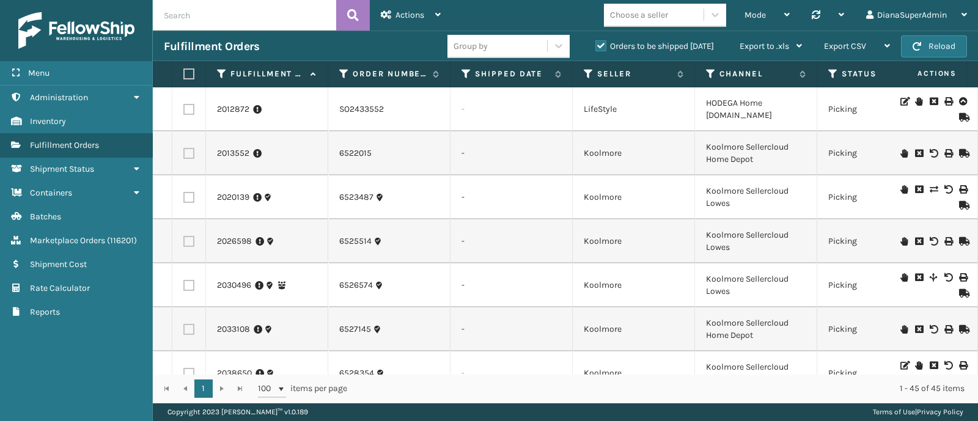
click at [605, 45] on label "Orders to be shipped [DATE]" at bounding box center [654, 46] width 119 height 10
click at [596, 45] on input "Orders to be shipped [DATE]" at bounding box center [595, 43] width 1 height 8
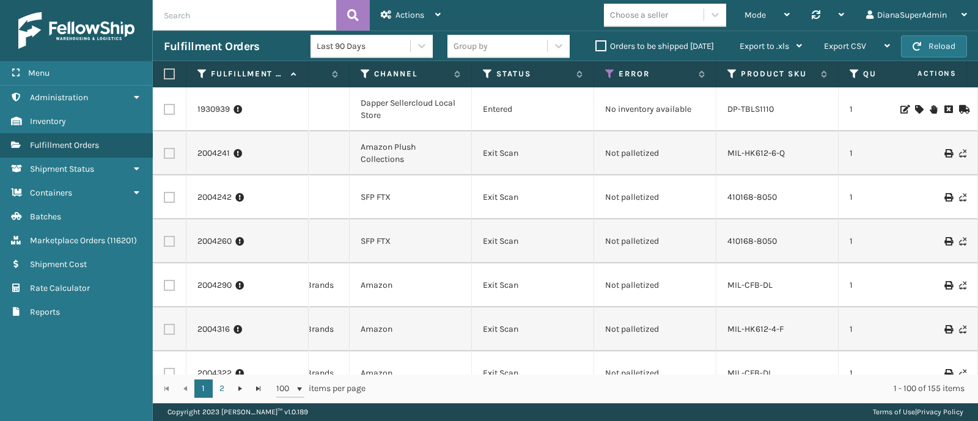
scroll to position [0, 301]
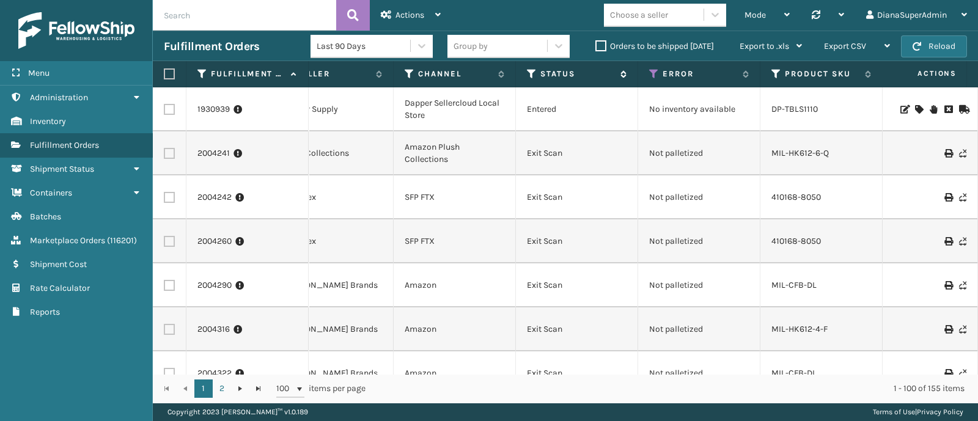
click at [528, 76] on icon at bounding box center [532, 73] width 10 height 11
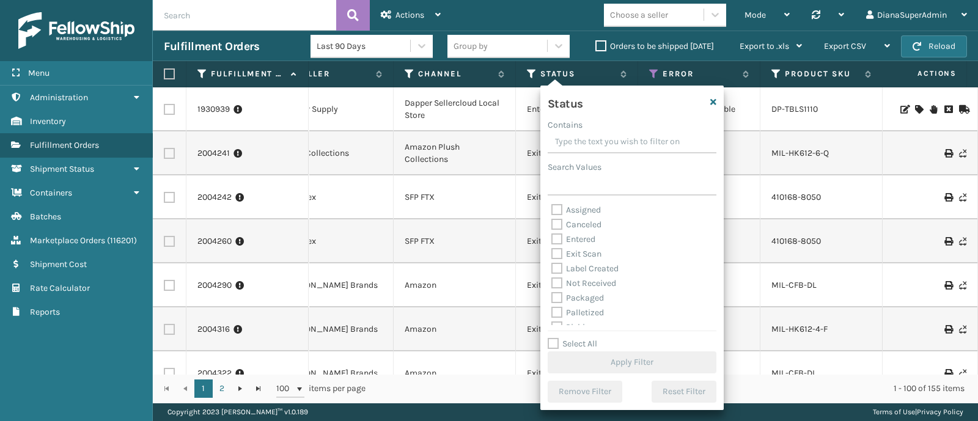
click at [583, 343] on label "Select All" at bounding box center [573, 344] width 50 height 10
click at [583, 338] on input "Select All" at bounding box center [639, 337] width 183 height 1
checkbox input "true"
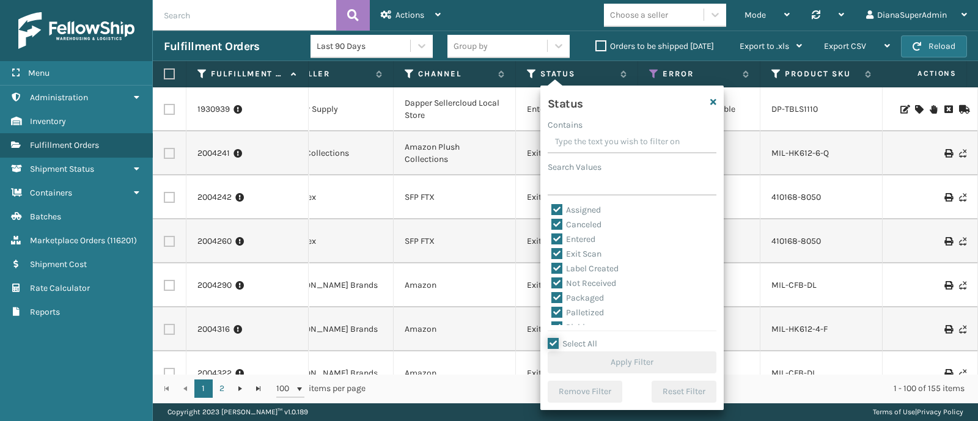
checkbox input "true"
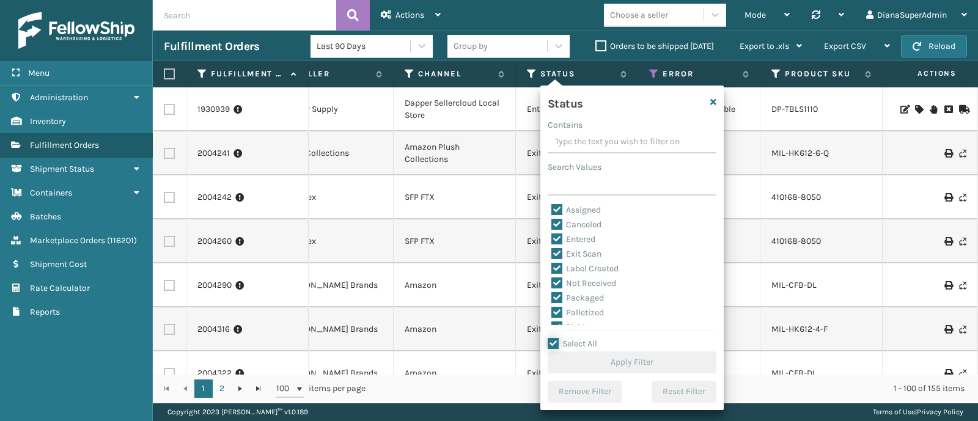
checkbox input "true"
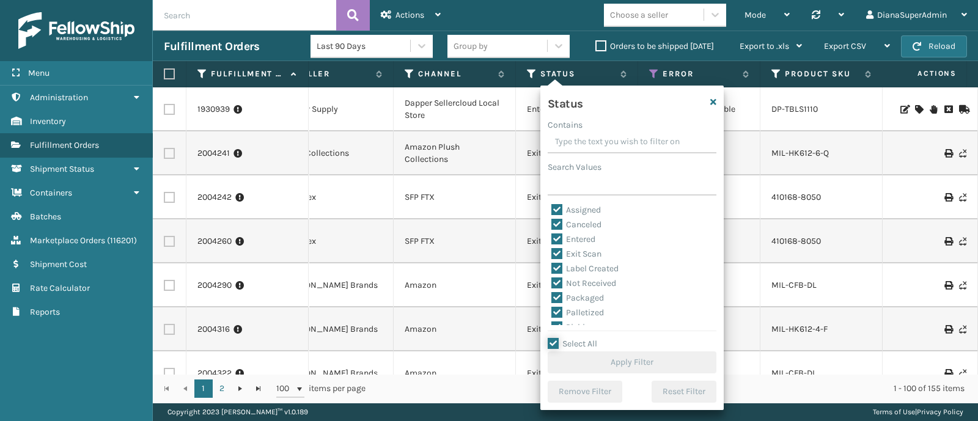
checkbox input "true"
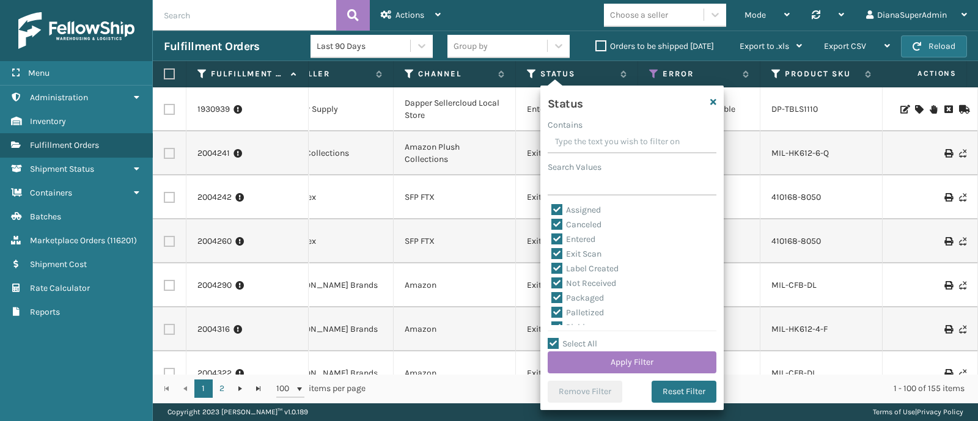
click at [556, 252] on label "Exit Scan" at bounding box center [576, 254] width 50 height 10
click at [552, 252] on input "Exit Scan" at bounding box center [551, 251] width 1 height 8
checkbox input "false"
click at [555, 226] on label "Canceled" at bounding box center [576, 224] width 50 height 10
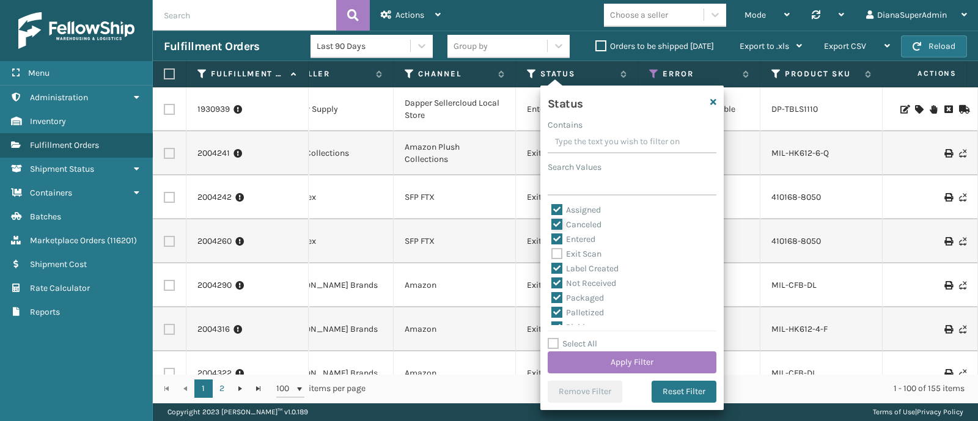
click at [552, 226] on input "Canceled" at bounding box center [551, 222] width 1 height 8
checkbox input "false"
click at [553, 315] on label "Shipped Externally" at bounding box center [594, 318] width 86 height 10
click at [552, 315] on input "Shipped Externally" at bounding box center [551, 315] width 1 height 8
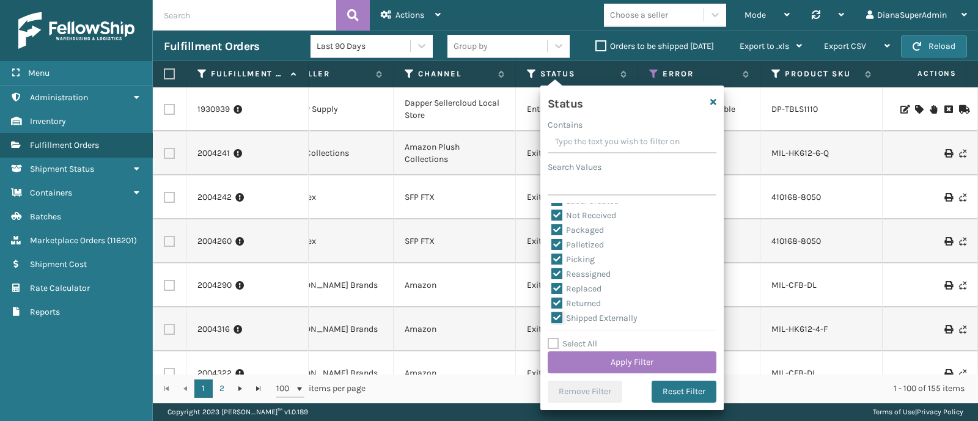
checkbox input "false"
click at [672, 353] on button "Apply Filter" at bounding box center [632, 362] width 169 height 22
